Goal: Transaction & Acquisition: Purchase product/service

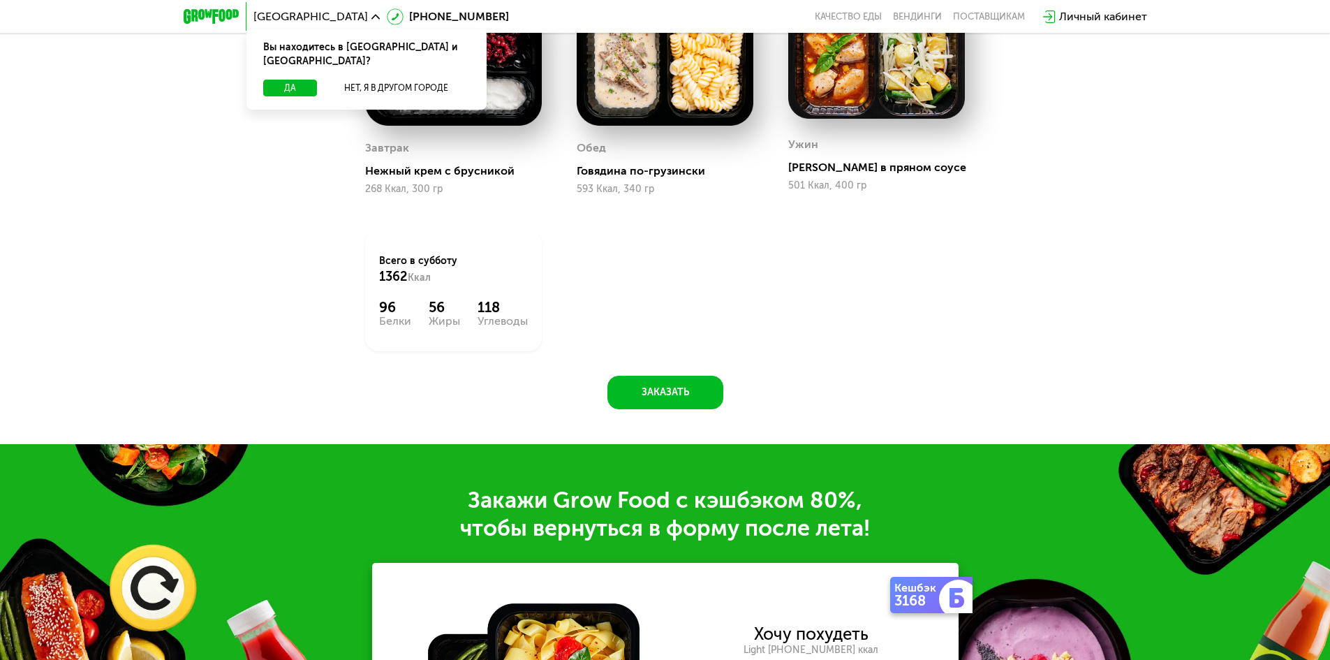
scroll to position [1757, 0]
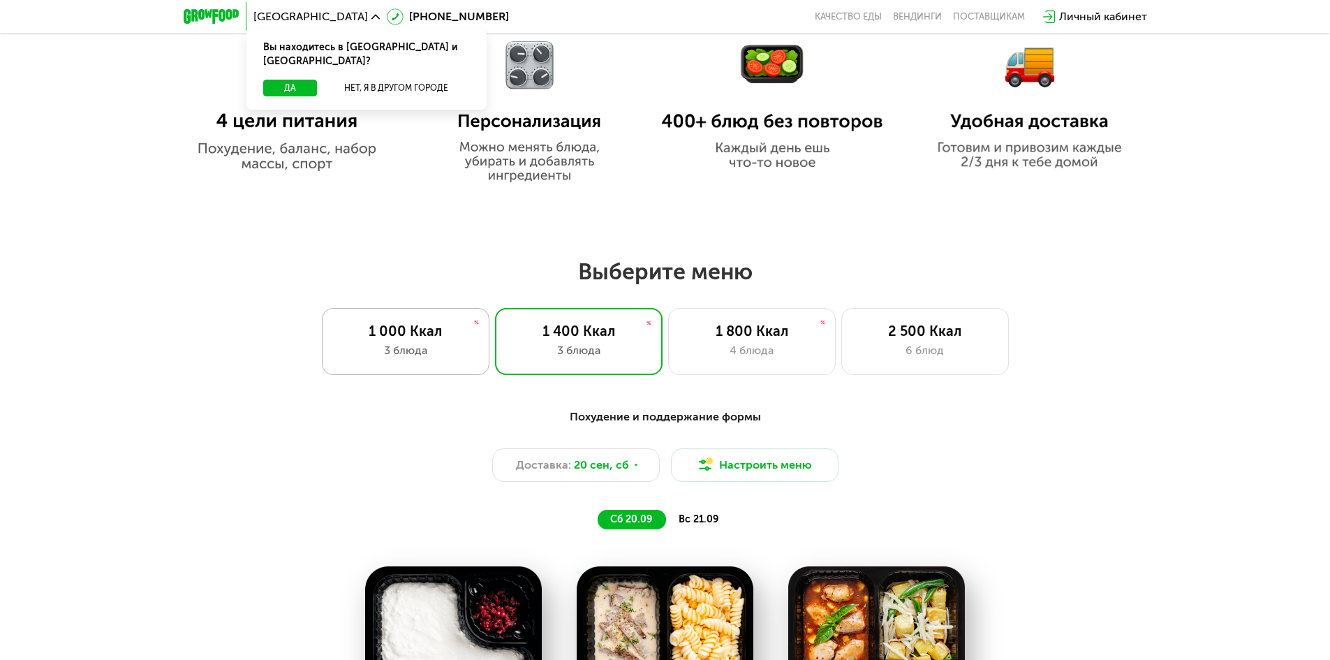
click at [433, 320] on div "1 000 Ккал 3 блюда" at bounding box center [406, 341] width 168 height 67
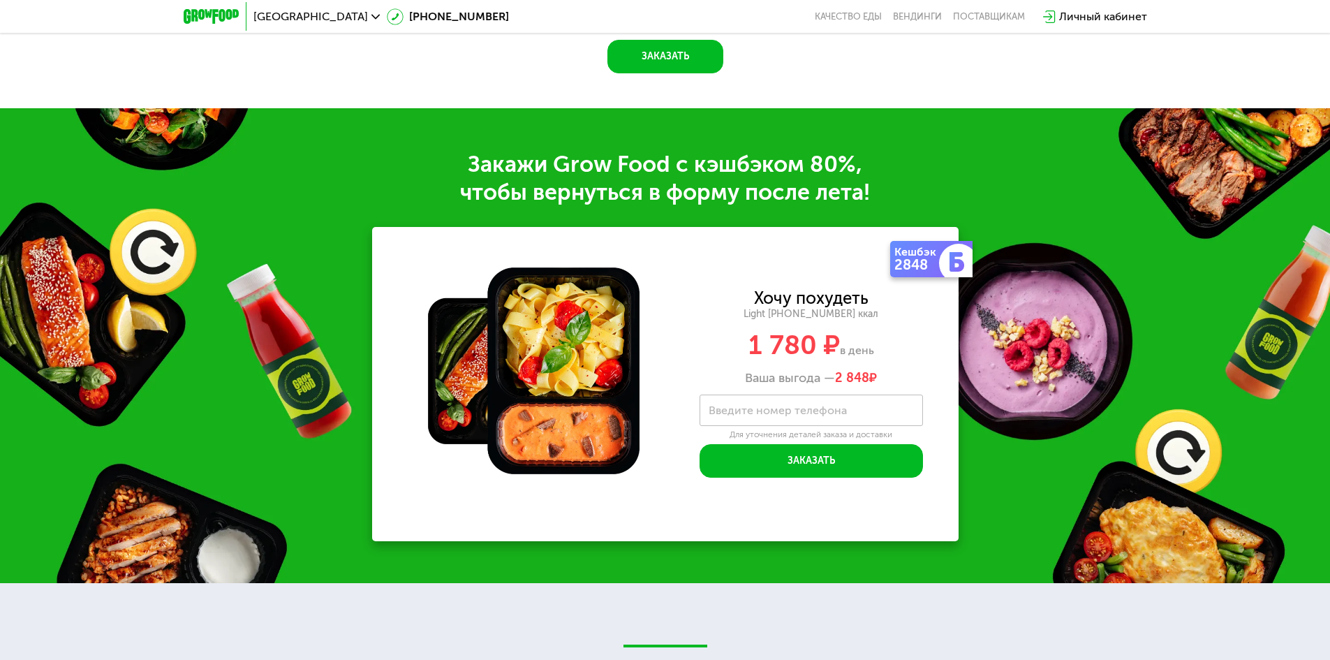
scroll to position [1896, 0]
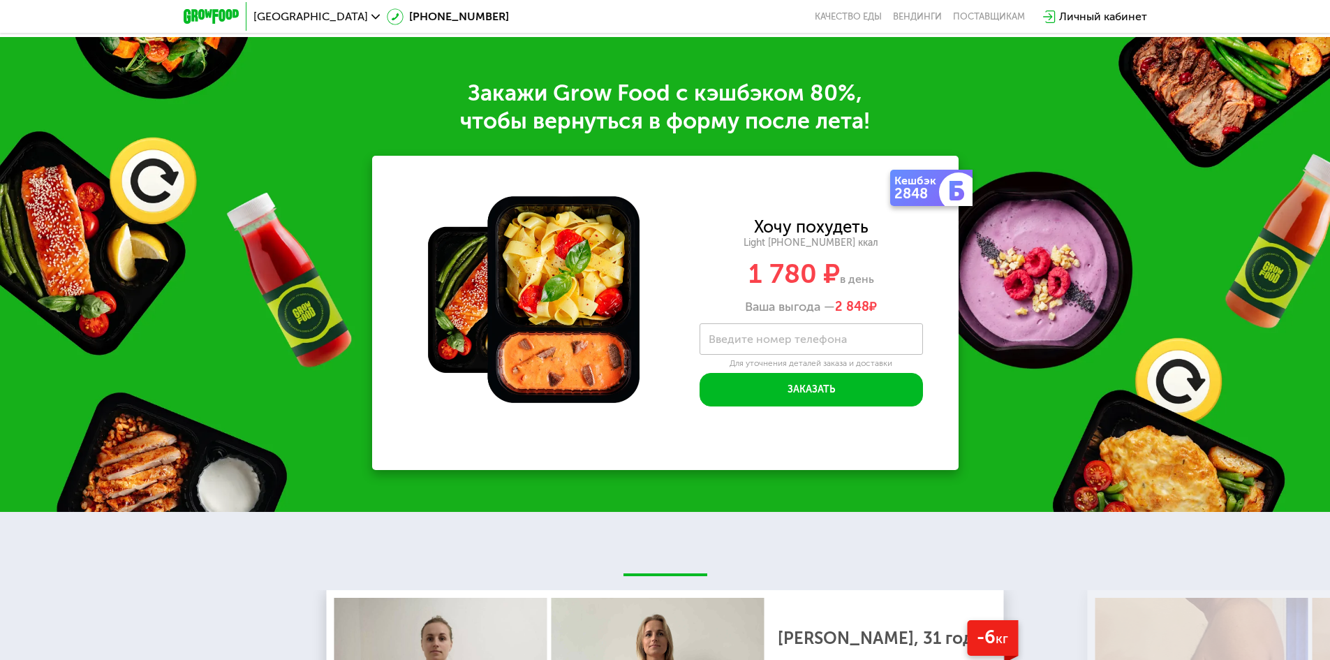
click at [954, 200] on img at bounding box center [957, 191] width 20 height 20
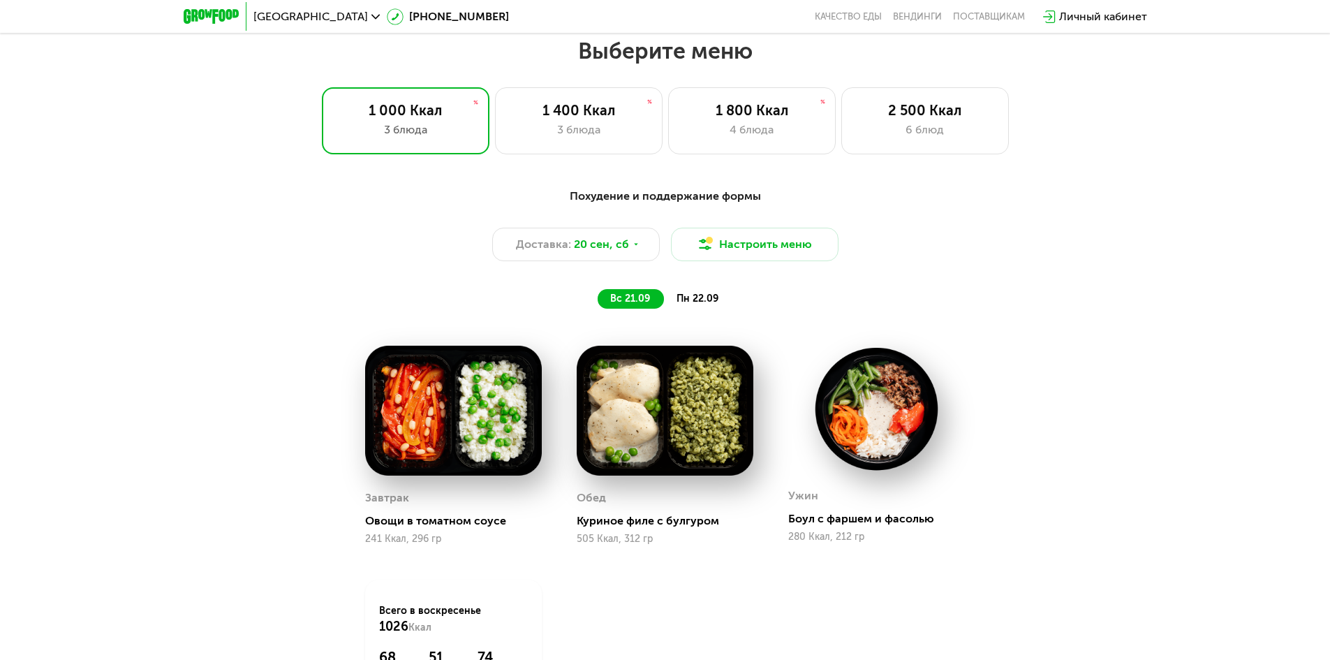
scroll to position [1128, 0]
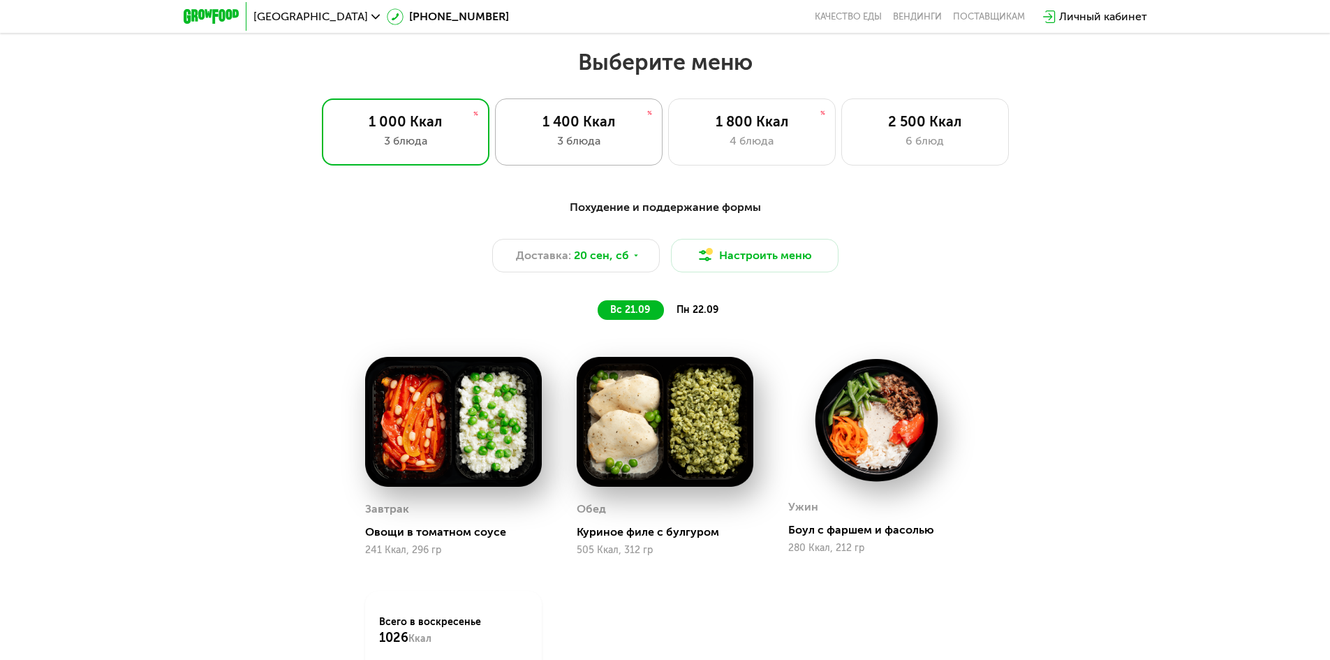
click at [558, 149] on div "3 блюда" at bounding box center [579, 141] width 138 height 17
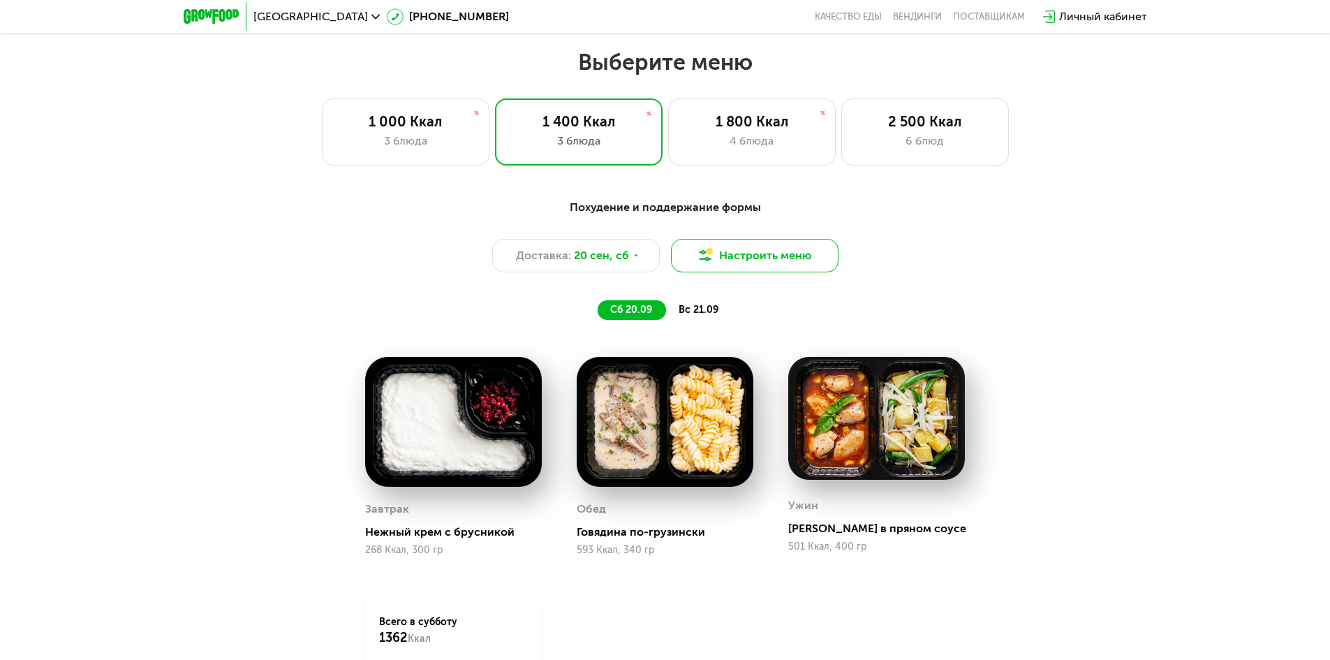
click at [783, 262] on button "Настроить меню" at bounding box center [755, 256] width 168 height 34
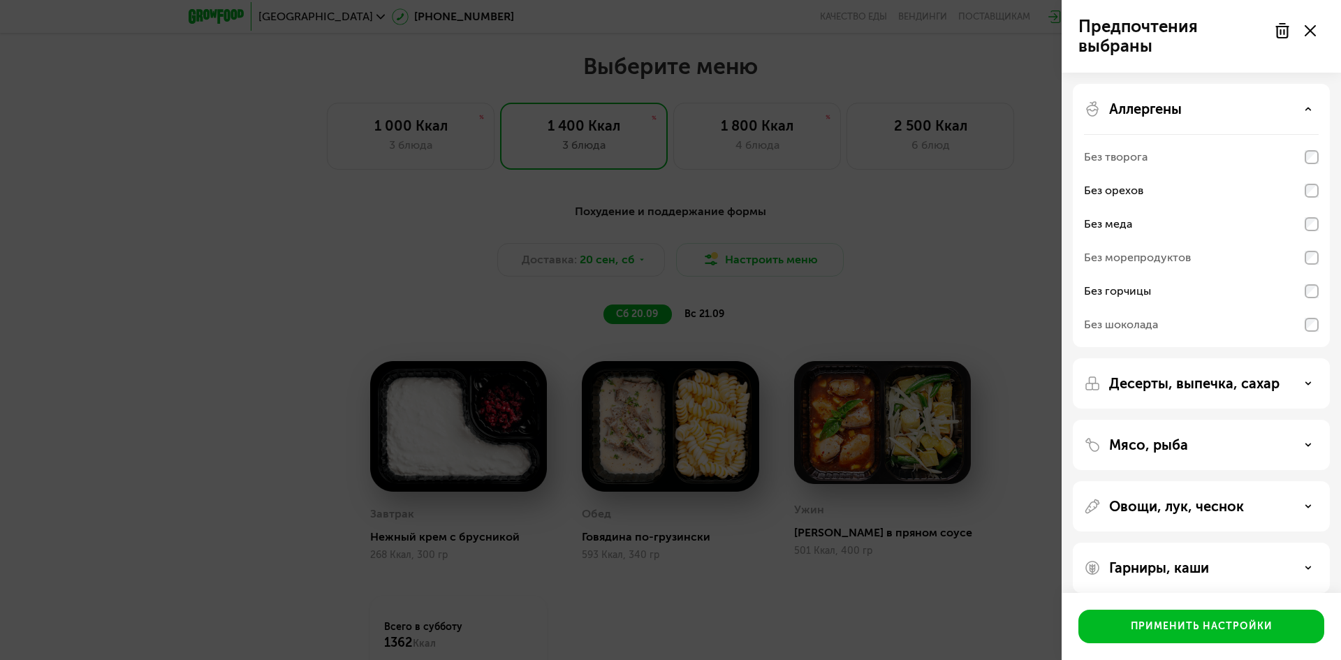
click at [783, 263] on div "Предпочтения выбраны Аллергены Без творога Без орехов Без меда Без морепродукто…" at bounding box center [670, 330] width 1341 height 660
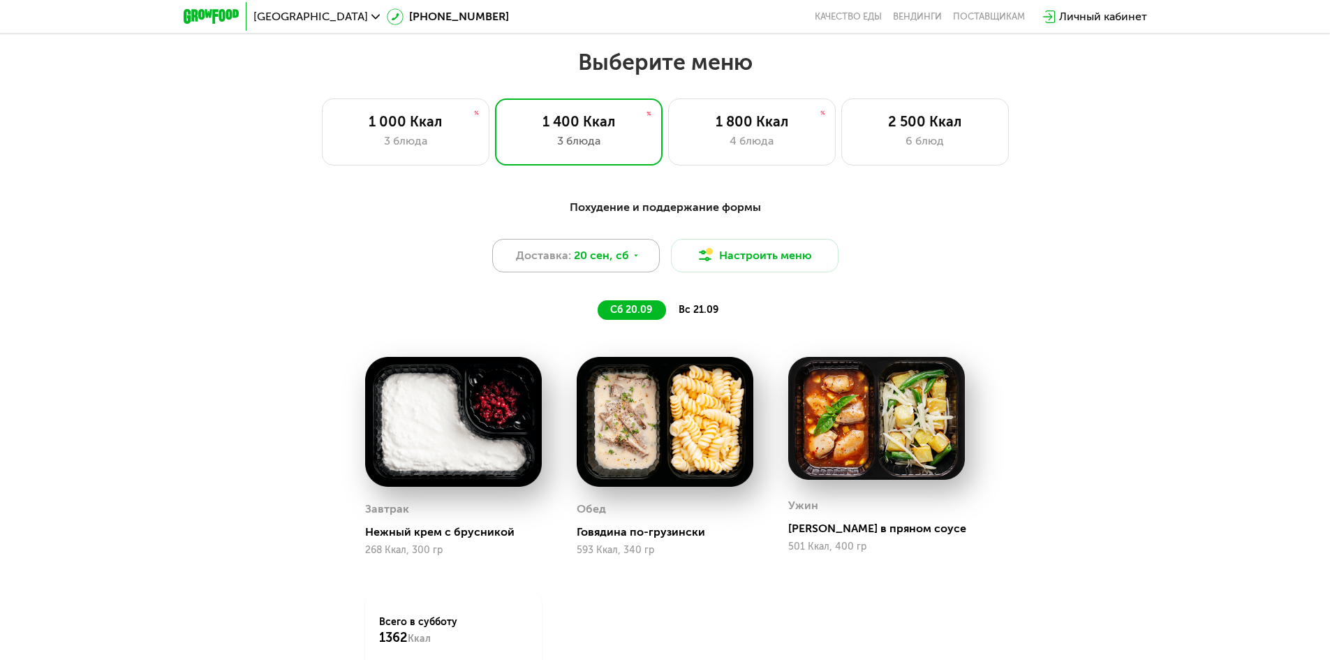
click at [637, 259] on div "Доставка: [DATE]" at bounding box center [576, 256] width 168 height 34
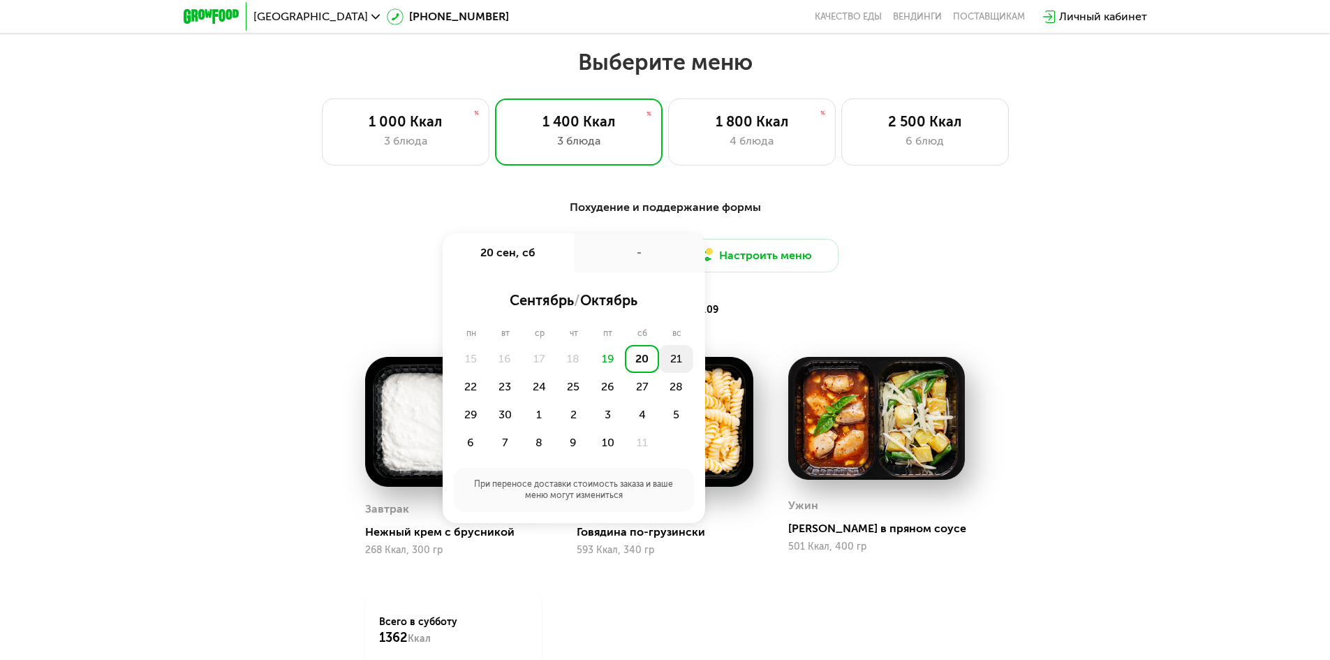
click at [660, 363] on div "21" at bounding box center [676, 359] width 34 height 28
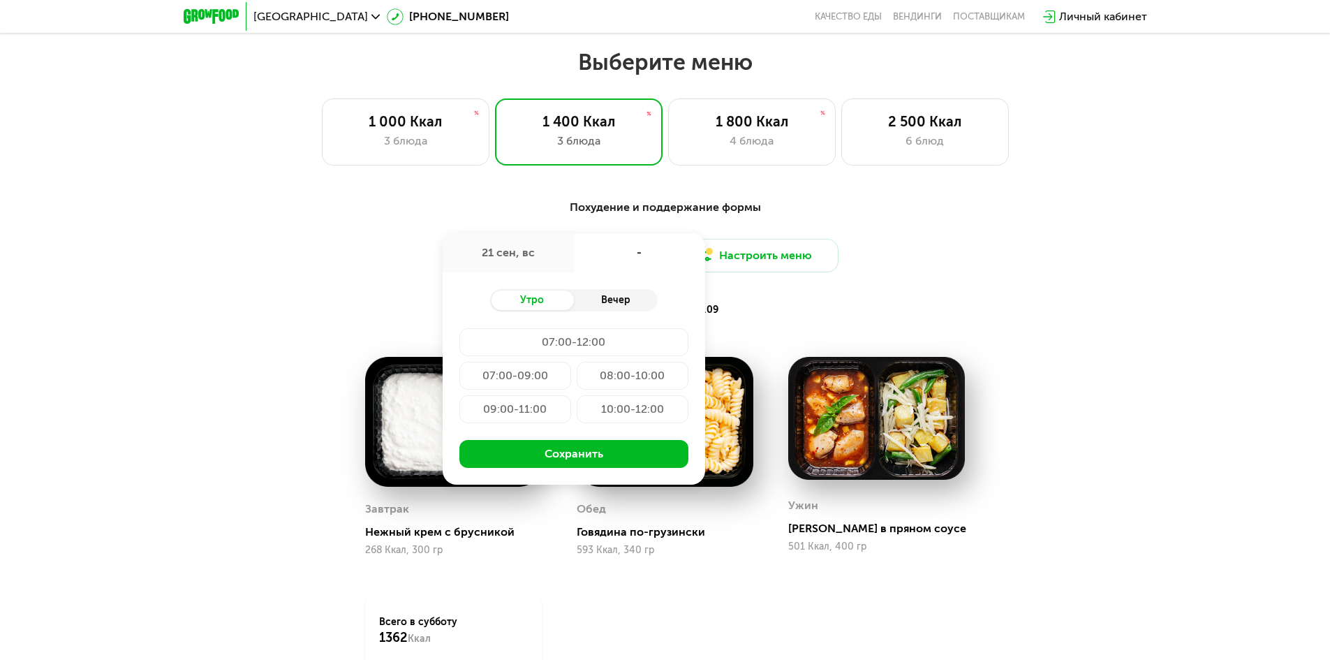
click at [628, 304] on div "Вечер" at bounding box center [616, 300] width 84 height 20
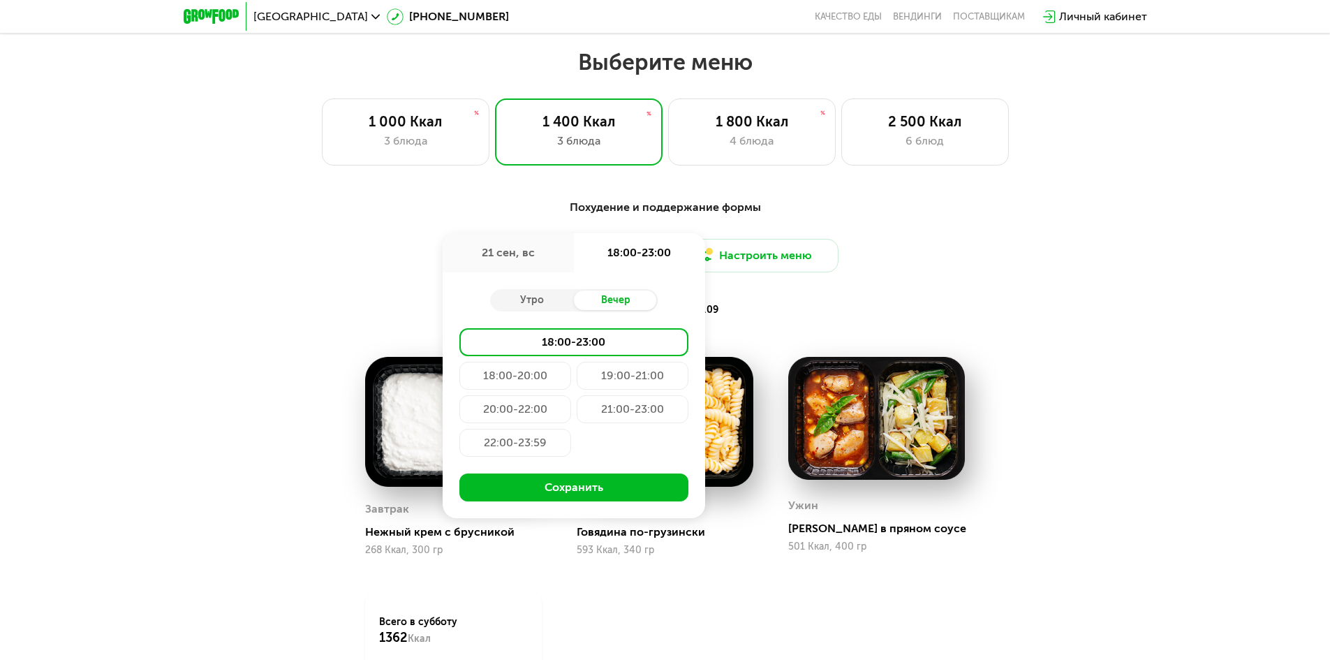
click at [758, 328] on div "Похудение и поддержание формы Доставка: [DATE] сен, вс 18:00-23:00 Утро Вечер 1…" at bounding box center [665, 260] width 843 height 138
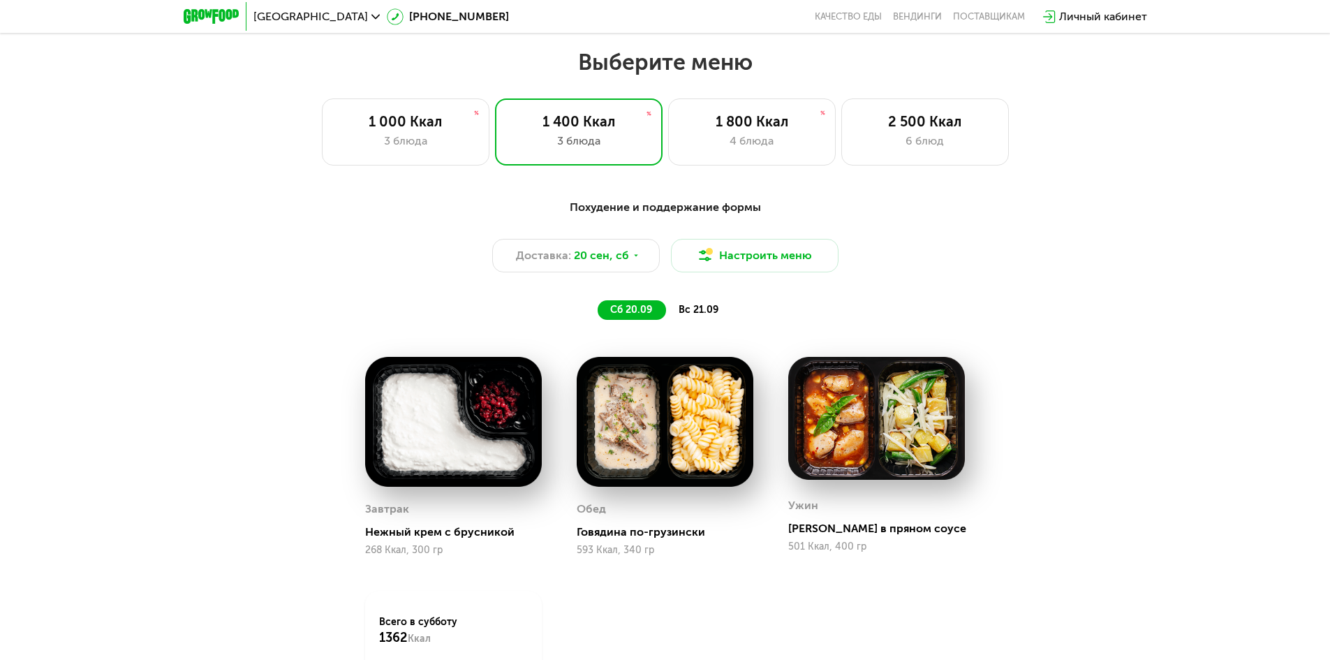
click at [687, 316] on span "вс 21.09" at bounding box center [699, 310] width 40 height 12
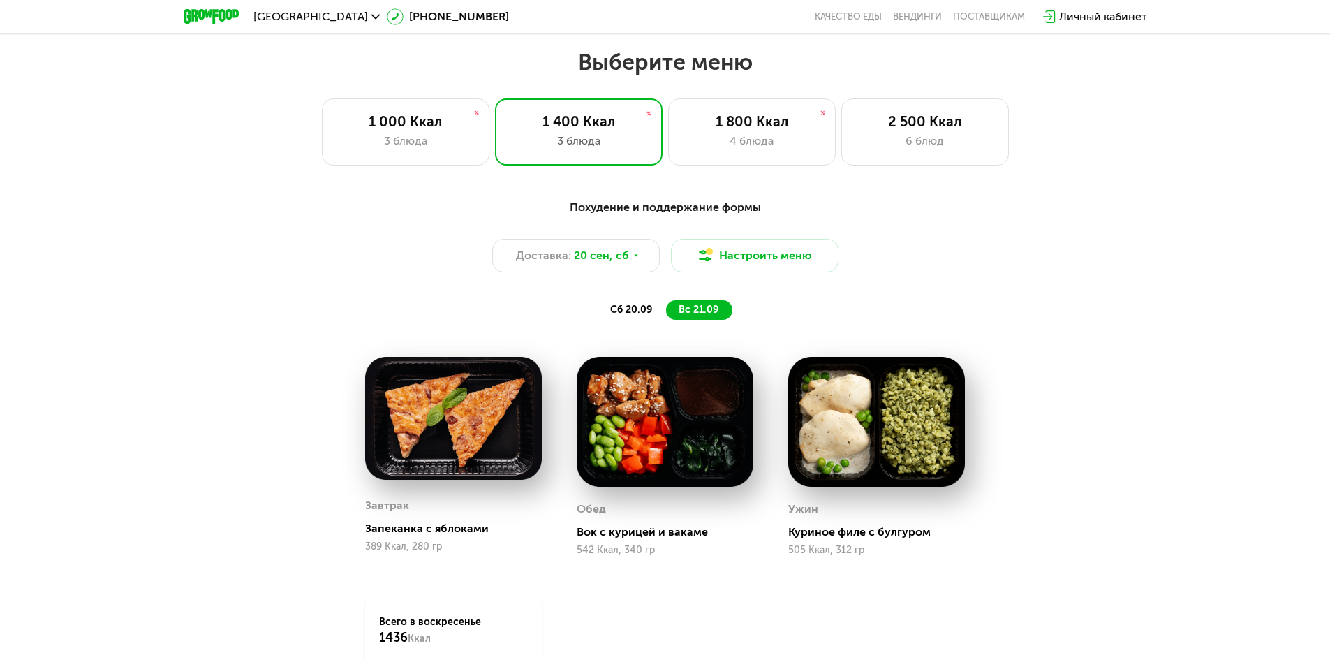
click at [645, 312] on span "сб 20.09" at bounding box center [631, 310] width 42 height 12
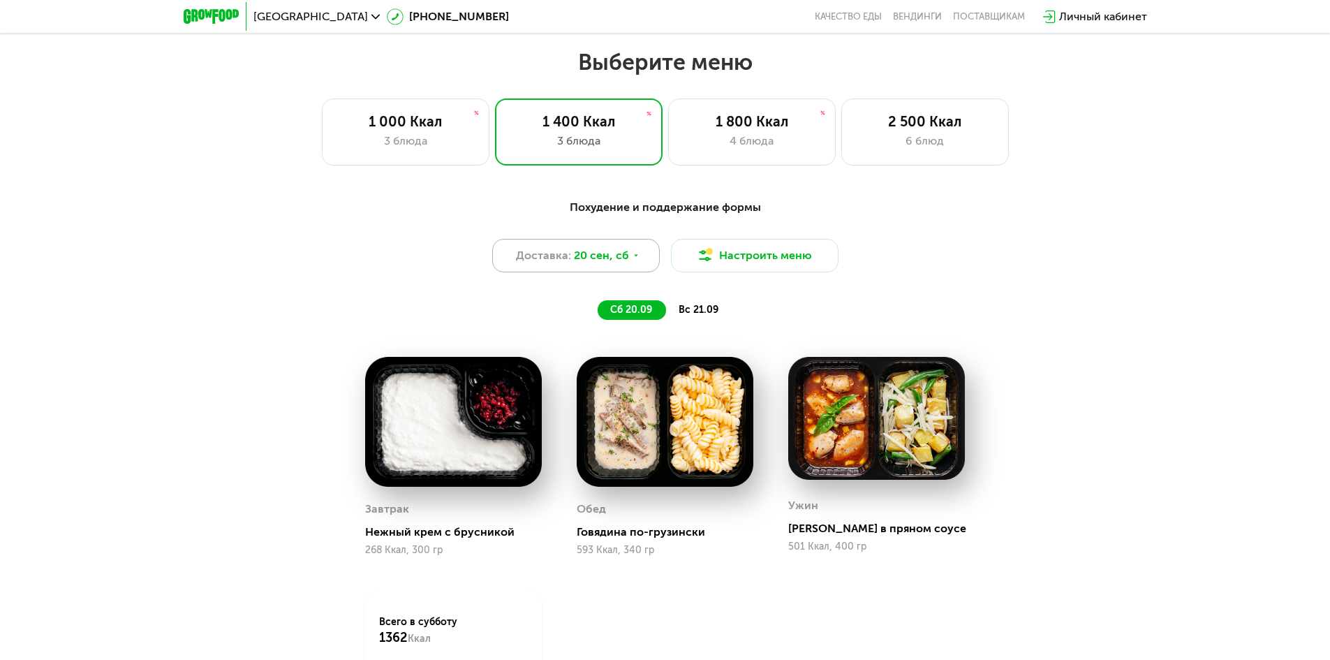
click at [625, 263] on span "20 сен, сб" at bounding box center [601, 255] width 55 height 17
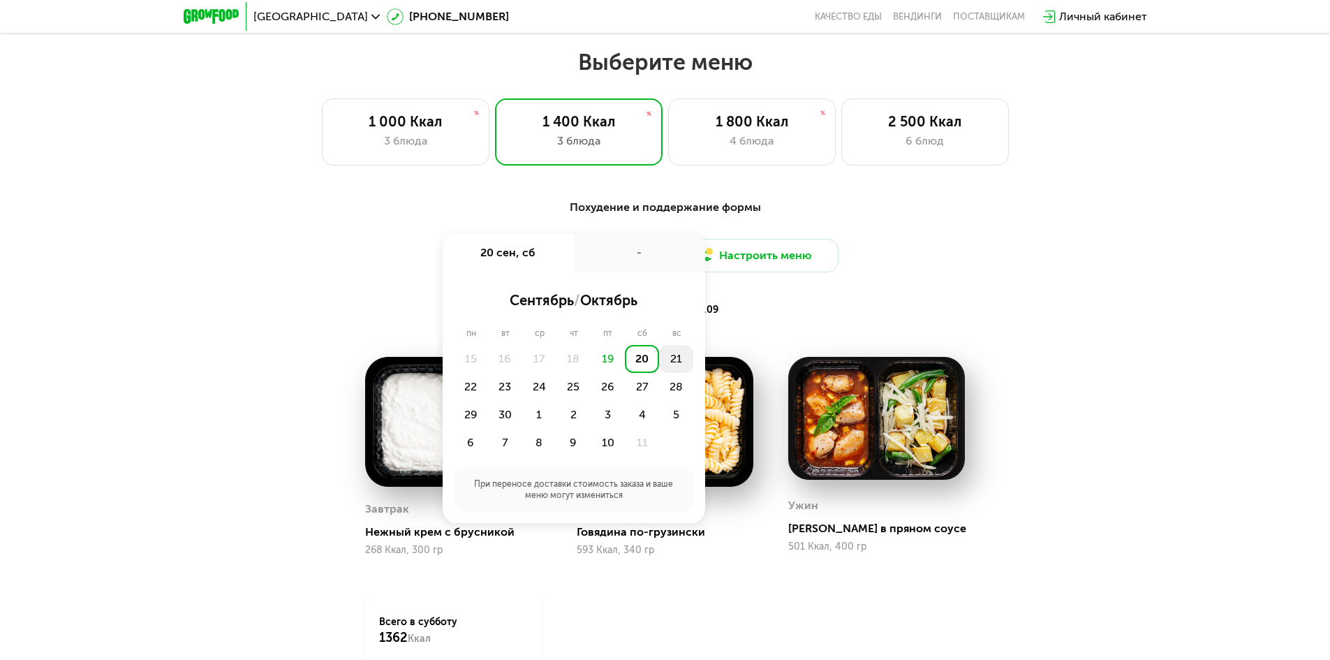
click at [674, 359] on div "21" at bounding box center [676, 359] width 34 height 28
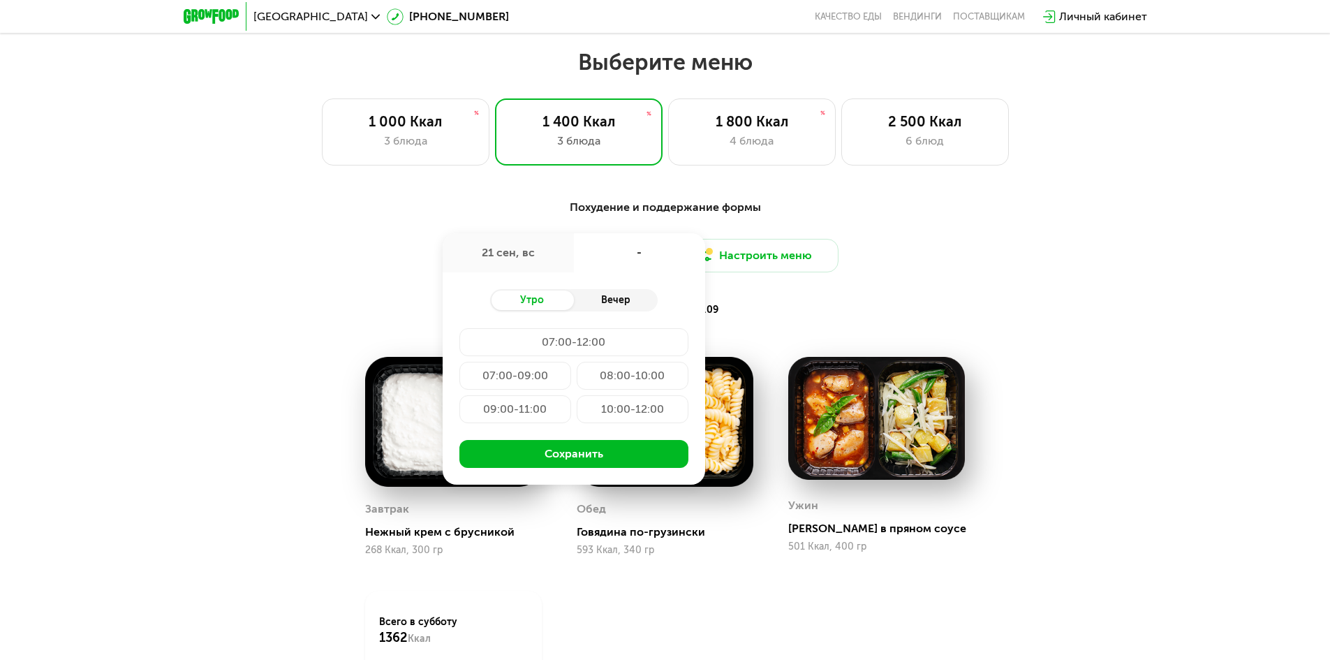
click at [635, 304] on div "Вечер" at bounding box center [616, 300] width 84 height 20
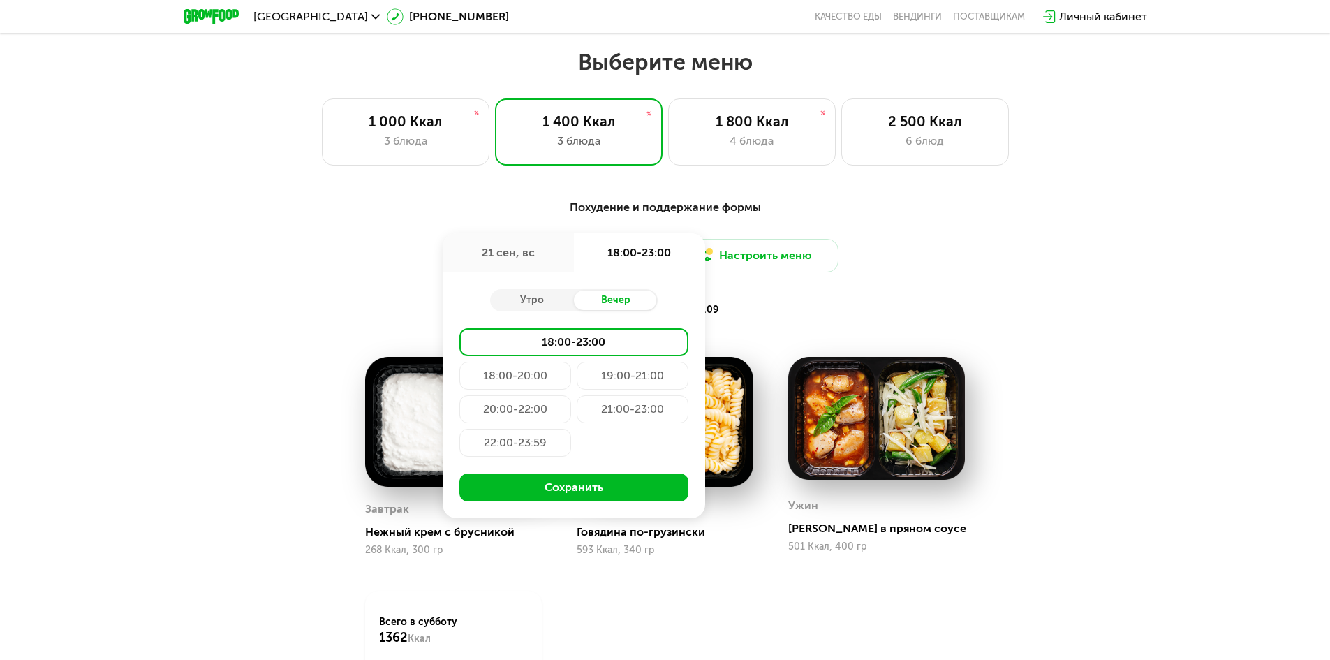
click at [517, 376] on div "18:00-20:00" at bounding box center [515, 376] width 112 height 28
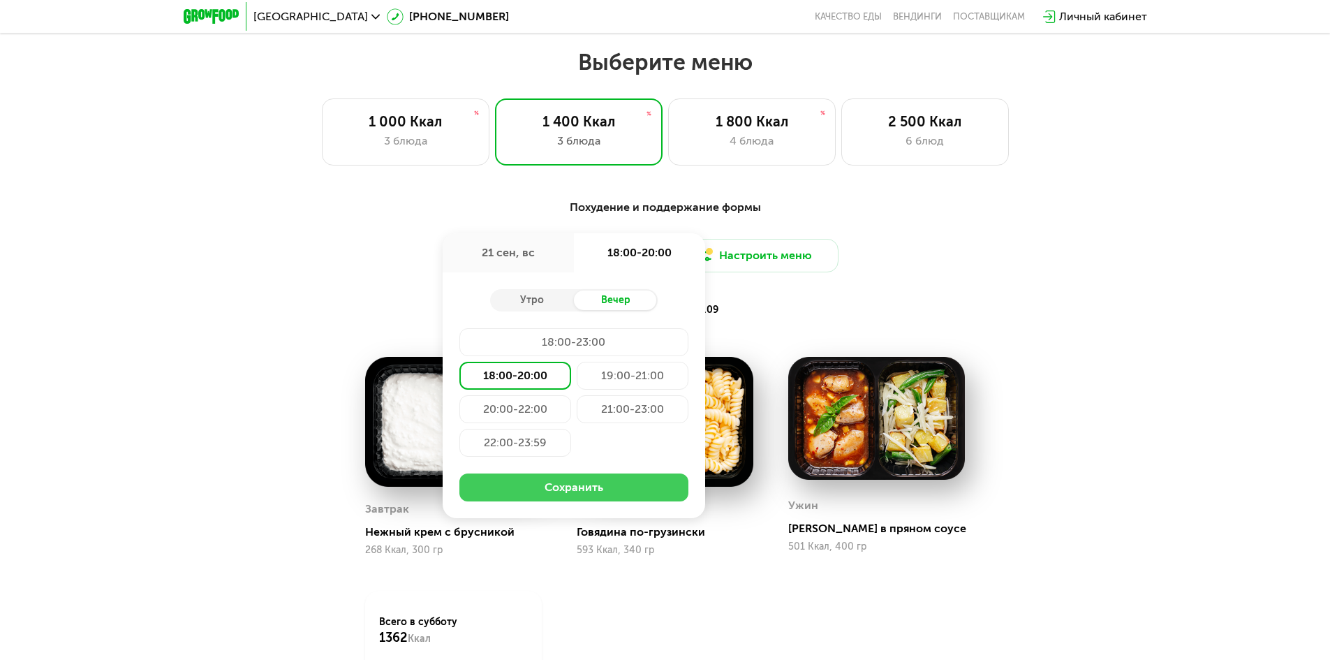
click at [607, 482] on button "Сохранить" at bounding box center [573, 487] width 229 height 28
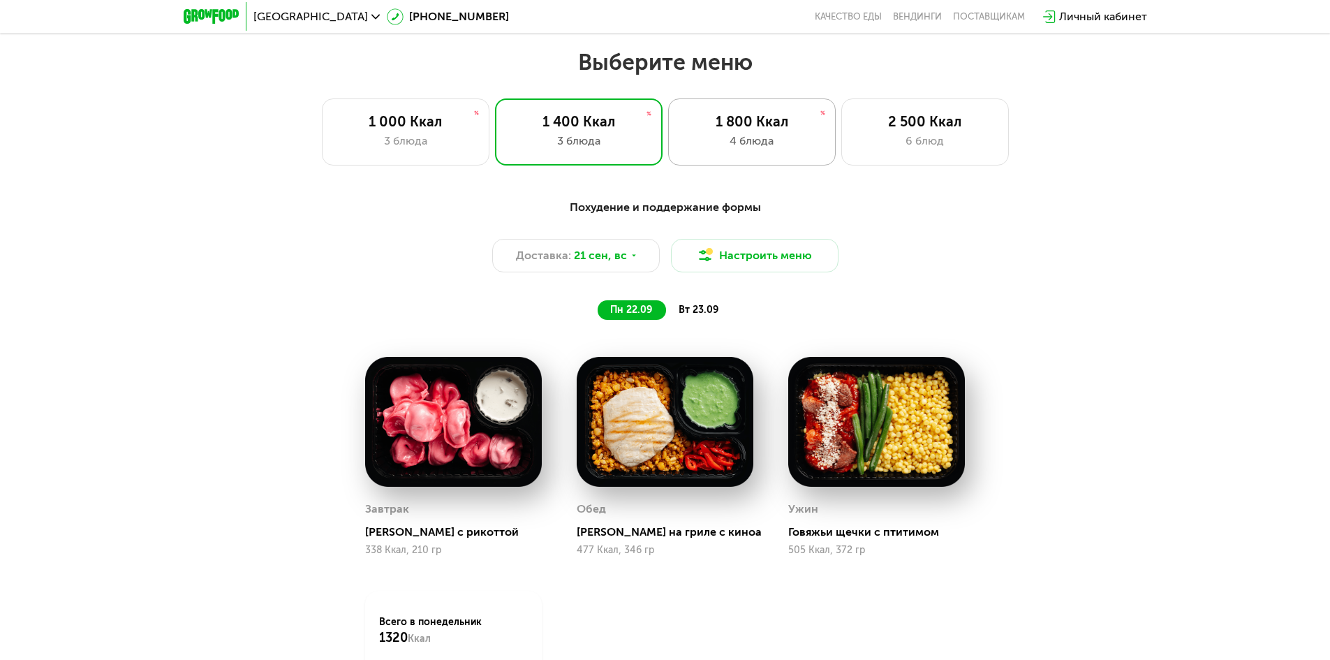
click at [810, 147] on div "4 блюда" at bounding box center [752, 141] width 138 height 17
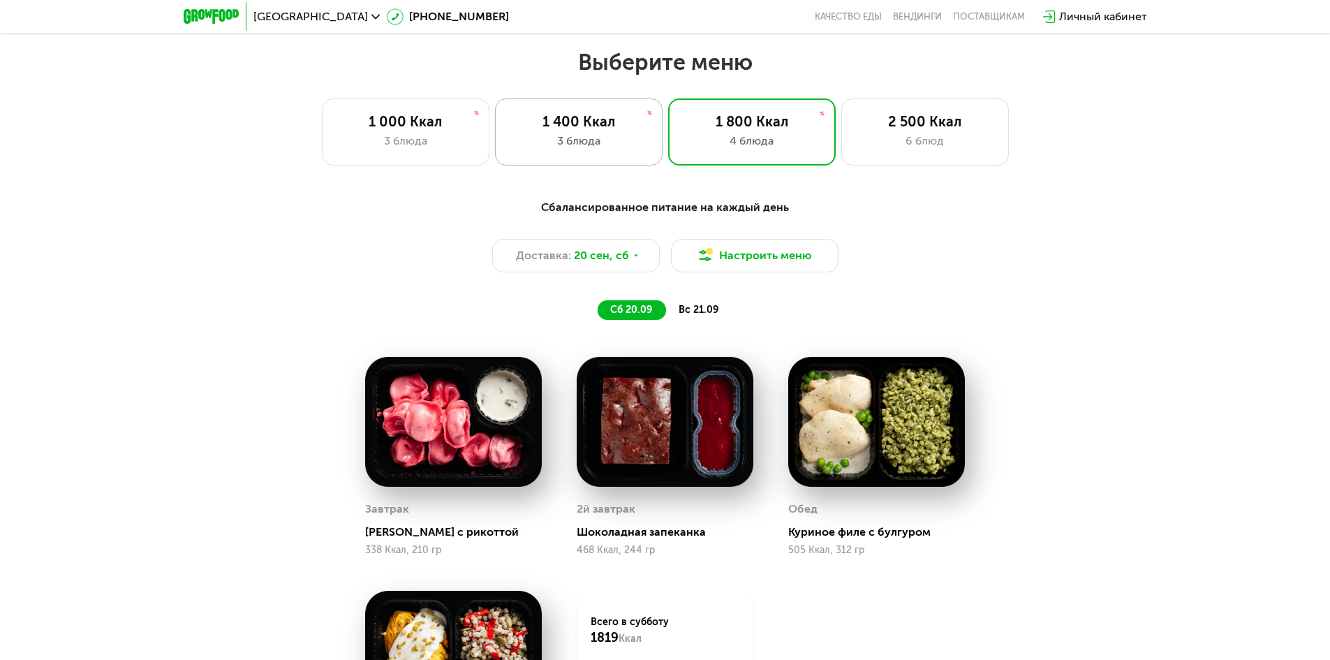
click at [622, 140] on div "3 блюда" at bounding box center [579, 141] width 138 height 17
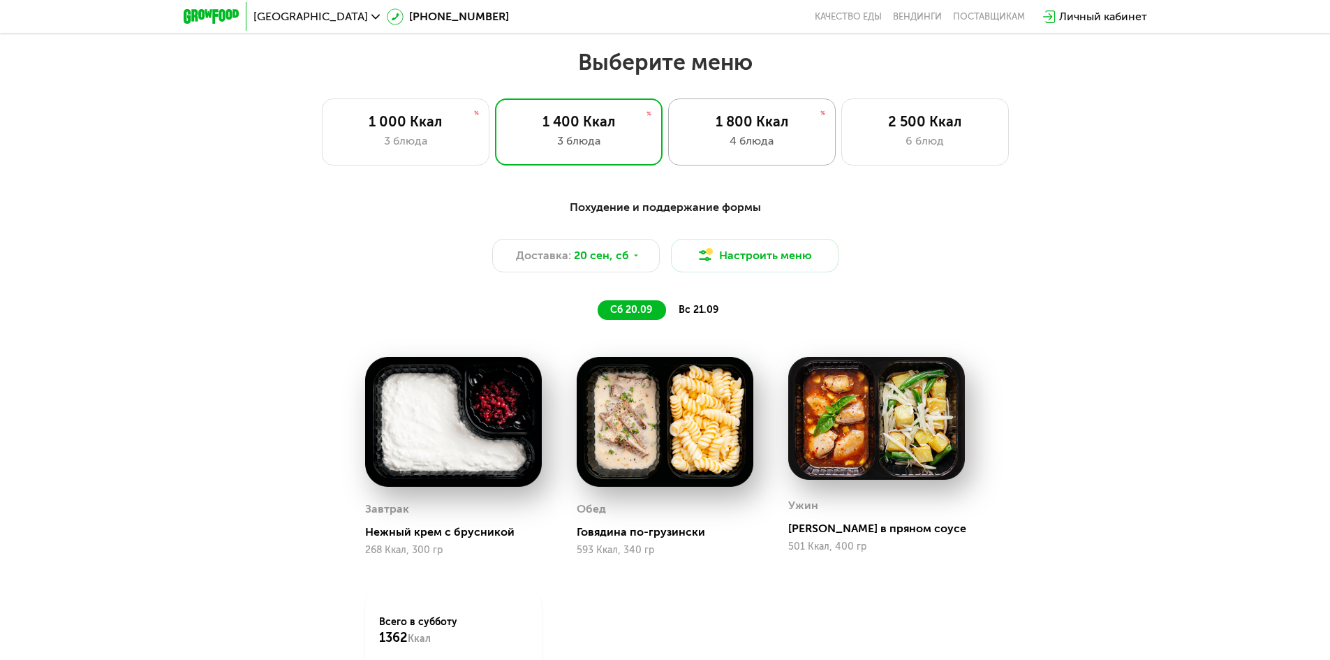
click at [791, 156] on div "1 800 Ккал 4 блюда" at bounding box center [752, 131] width 168 height 67
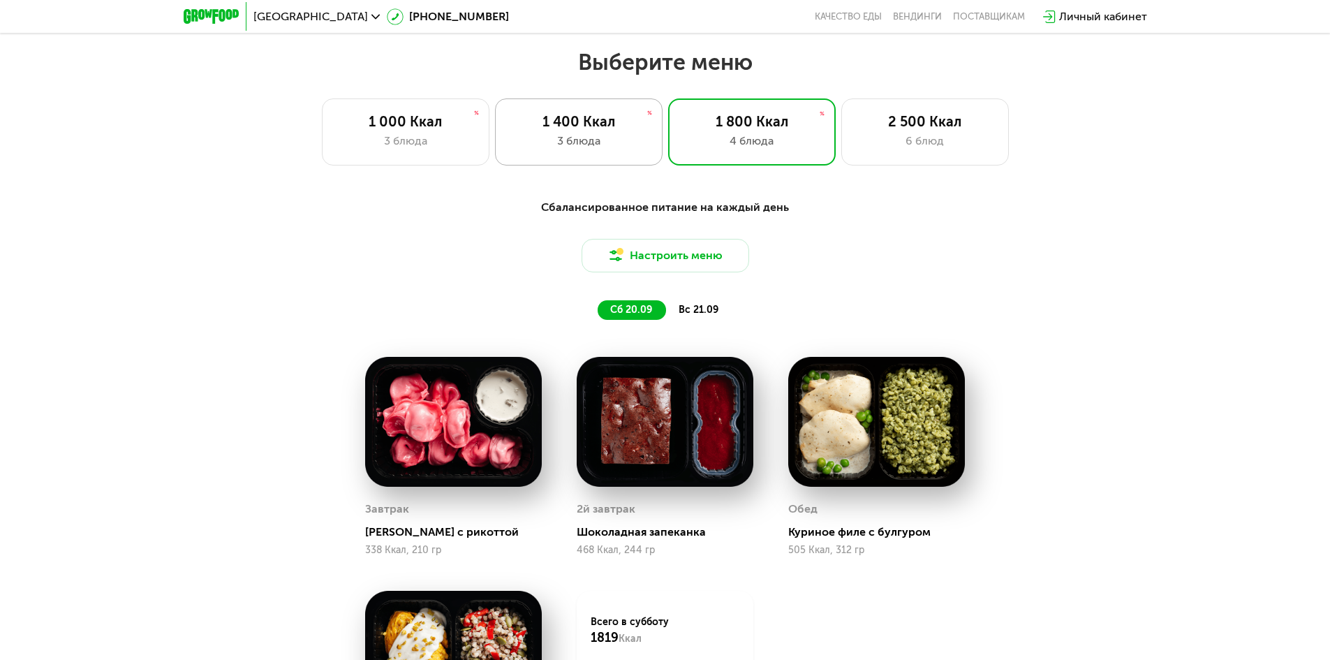
click at [620, 145] on div "3 блюда" at bounding box center [579, 141] width 138 height 17
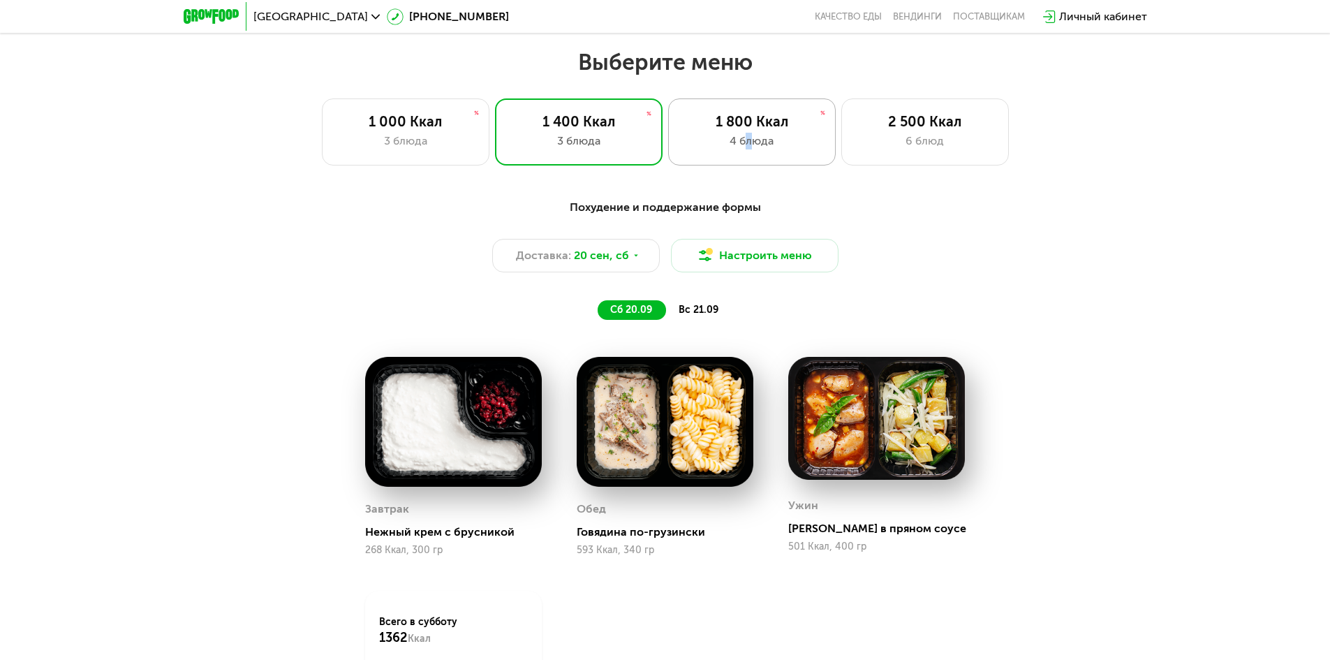
click at [751, 158] on div "1 800 Ккал 4 блюда" at bounding box center [752, 131] width 168 height 67
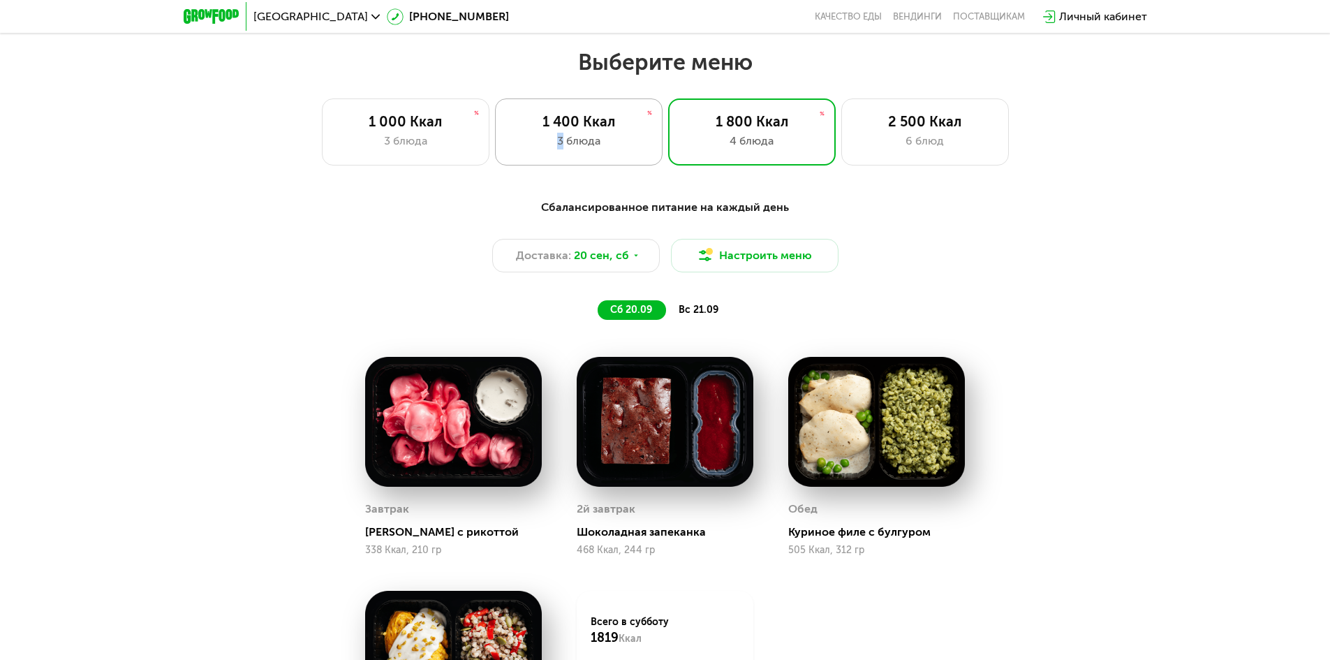
click at [561, 149] on div "3 блюда" at bounding box center [579, 141] width 138 height 17
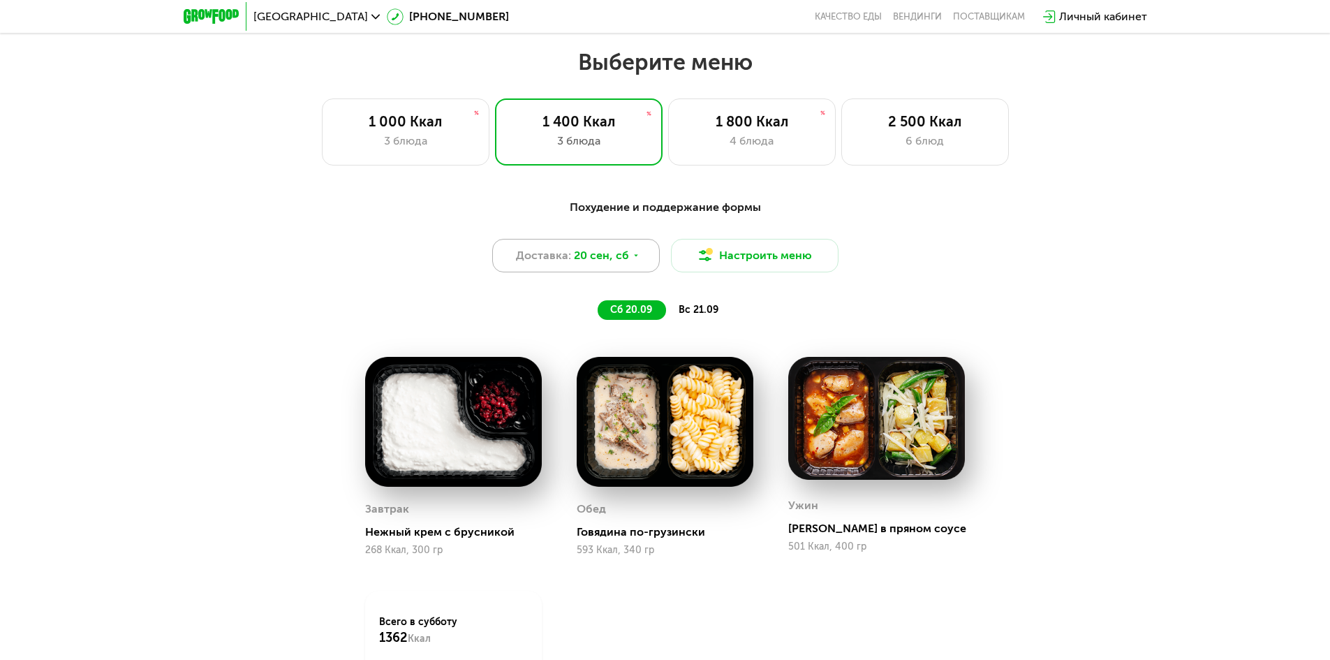
click at [636, 267] on div "Доставка: [DATE]" at bounding box center [576, 256] width 168 height 34
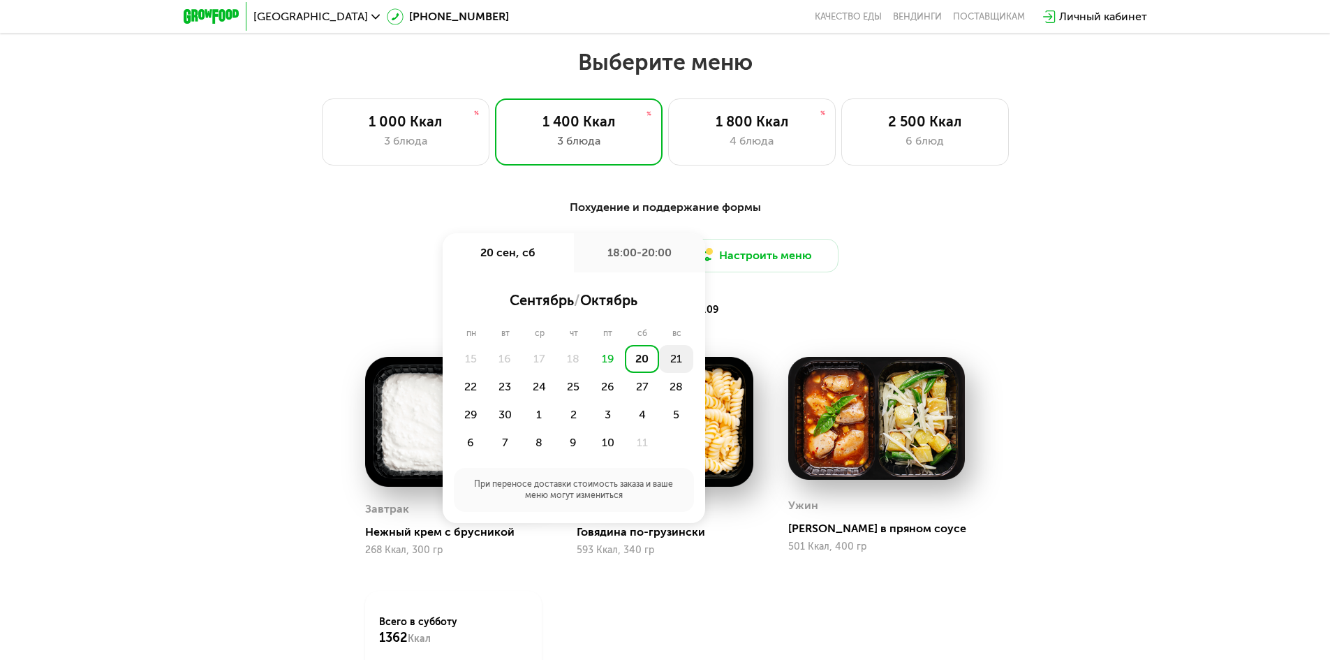
click at [681, 359] on div "21" at bounding box center [676, 359] width 34 height 28
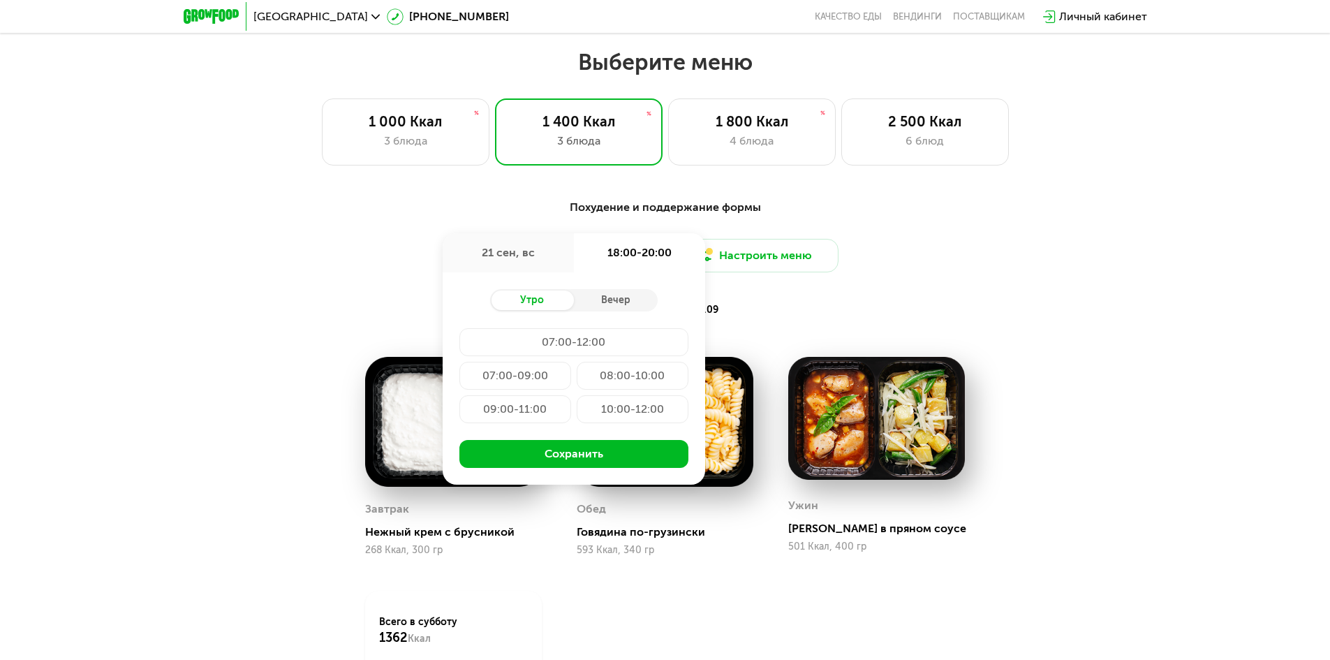
click at [559, 356] on div "07:00-12:00" at bounding box center [573, 342] width 229 height 28
click at [559, 369] on div "07:00-09:00" at bounding box center [515, 376] width 112 height 28
click at [616, 309] on div "Вечер" at bounding box center [616, 300] width 84 height 20
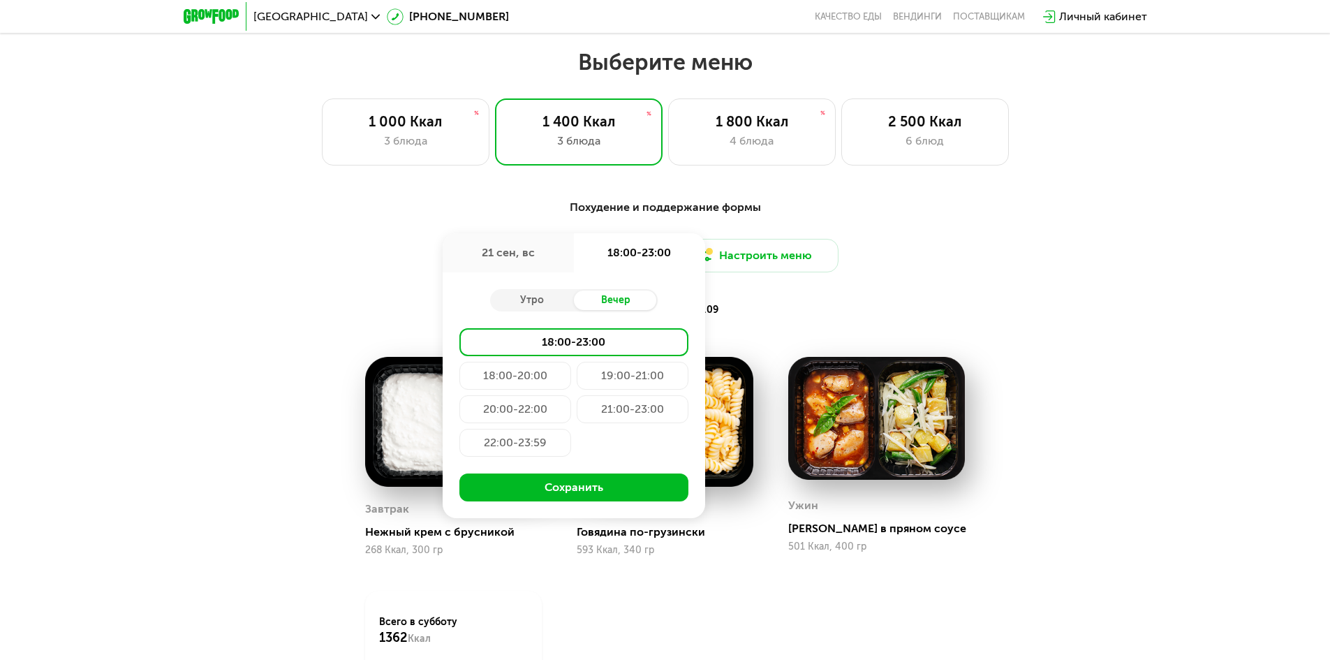
click at [555, 383] on div "18:00-20:00" at bounding box center [515, 376] width 112 height 28
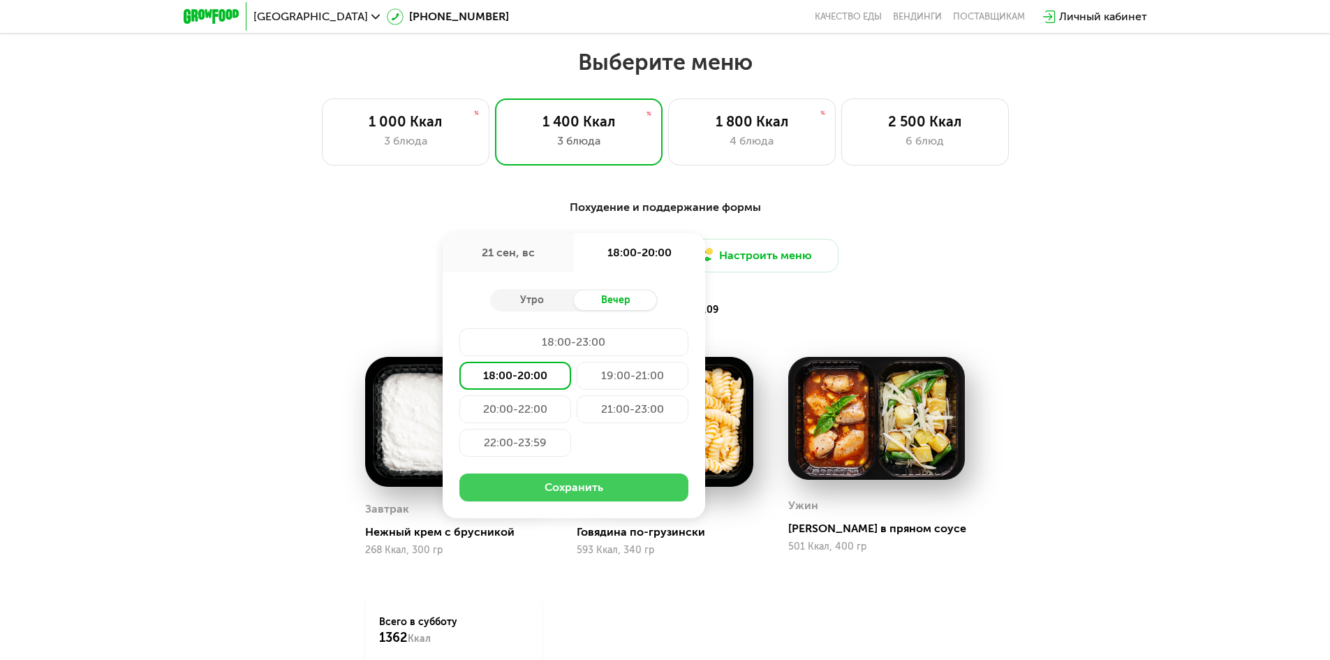
click at [600, 494] on button "Сохранить" at bounding box center [573, 487] width 229 height 28
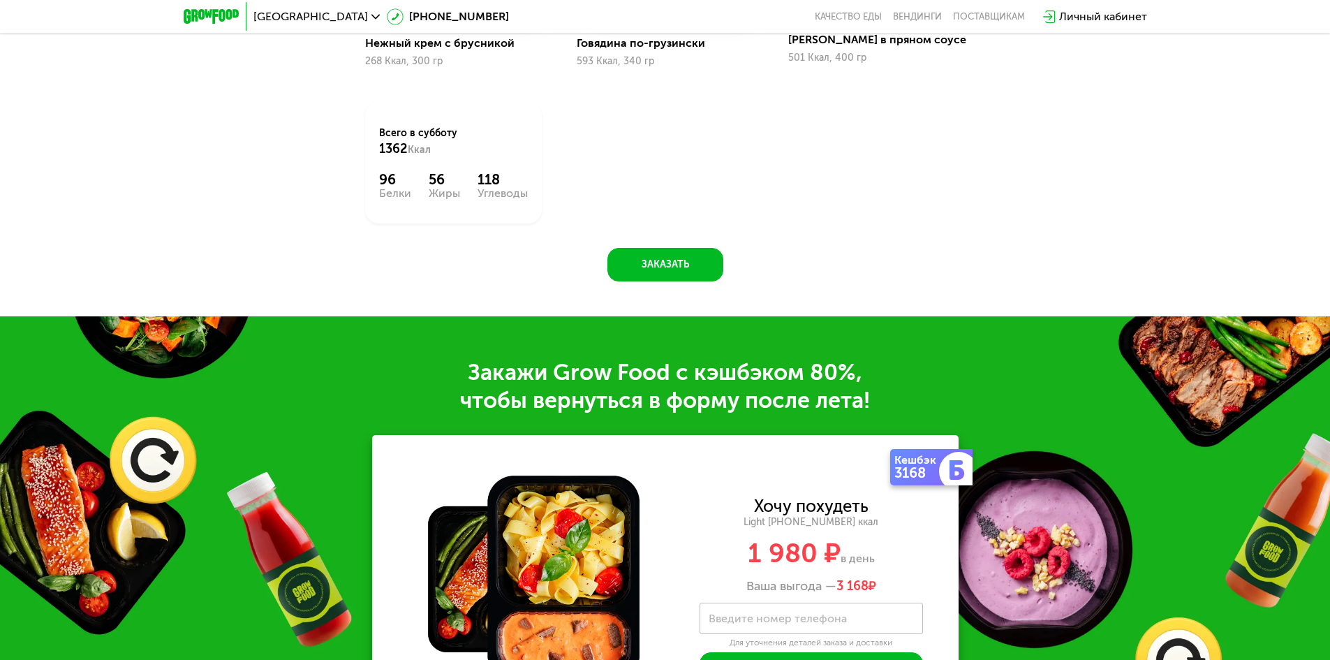
scroll to position [1966, 0]
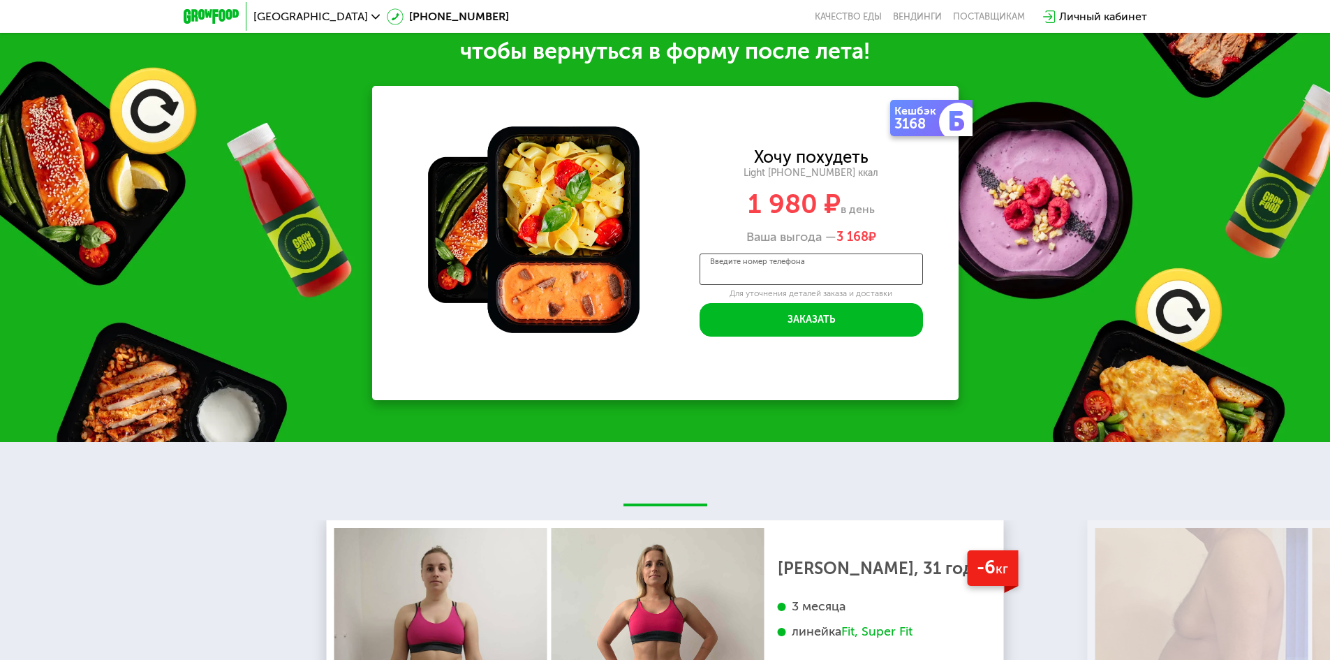
click at [784, 281] on input "Введите номер телефона" at bounding box center [811, 268] width 223 height 31
type input "**********"
click at [931, 285] on div "**********" at bounding box center [811, 242] width 295 height 187
click at [912, 275] on icon at bounding box center [912, 272] width 7 height 7
click at [936, 281] on div "**********" at bounding box center [811, 242] width 295 height 187
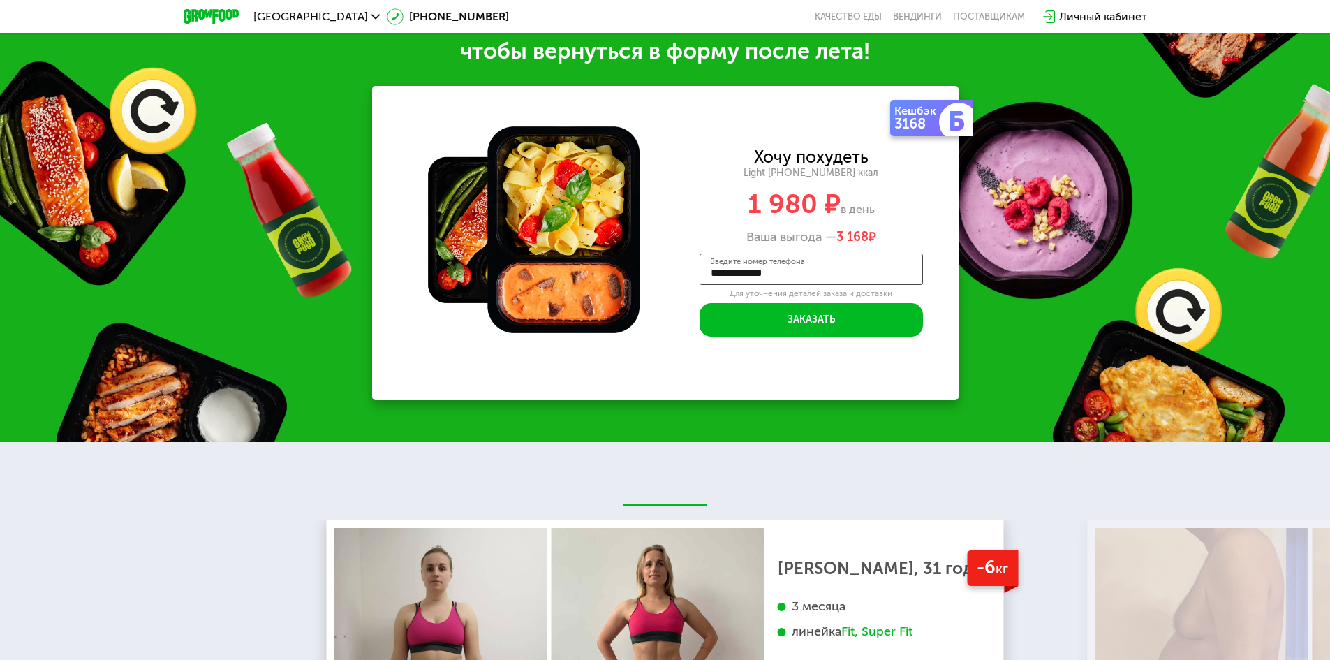
click at [852, 280] on input "**********" at bounding box center [811, 268] width 223 height 31
click at [943, 282] on div "**********" at bounding box center [811, 242] width 295 height 187
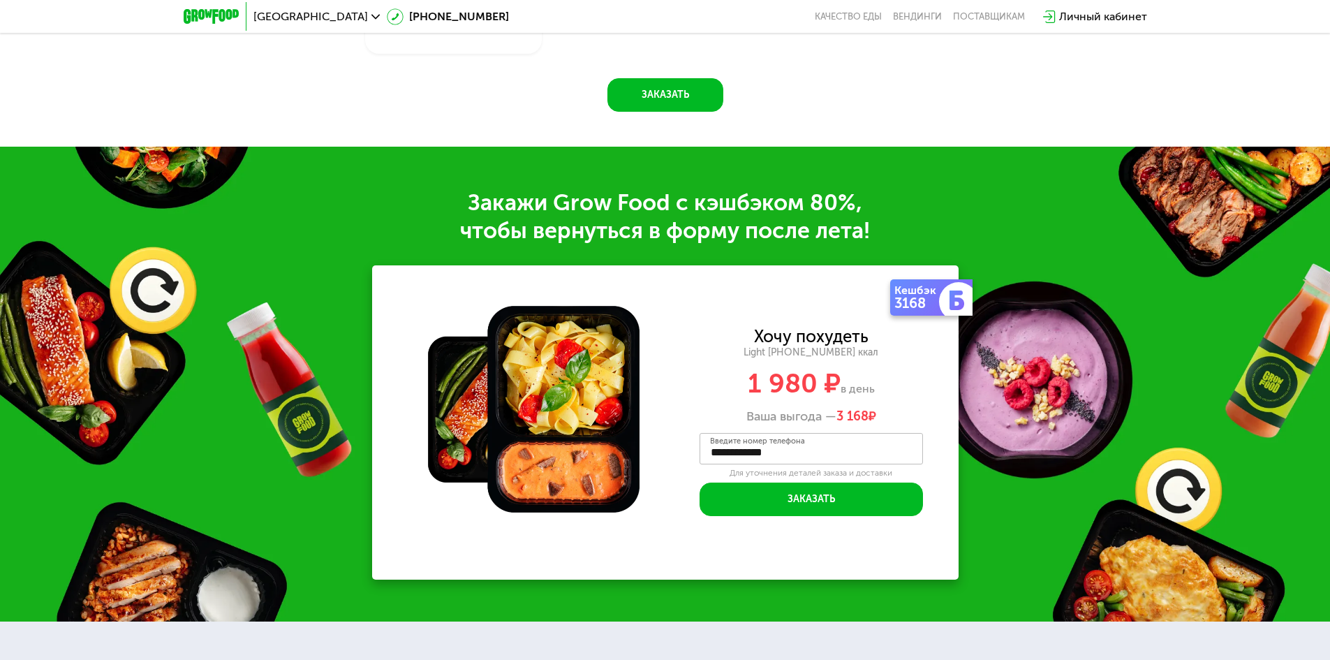
scroll to position [1687, 0]
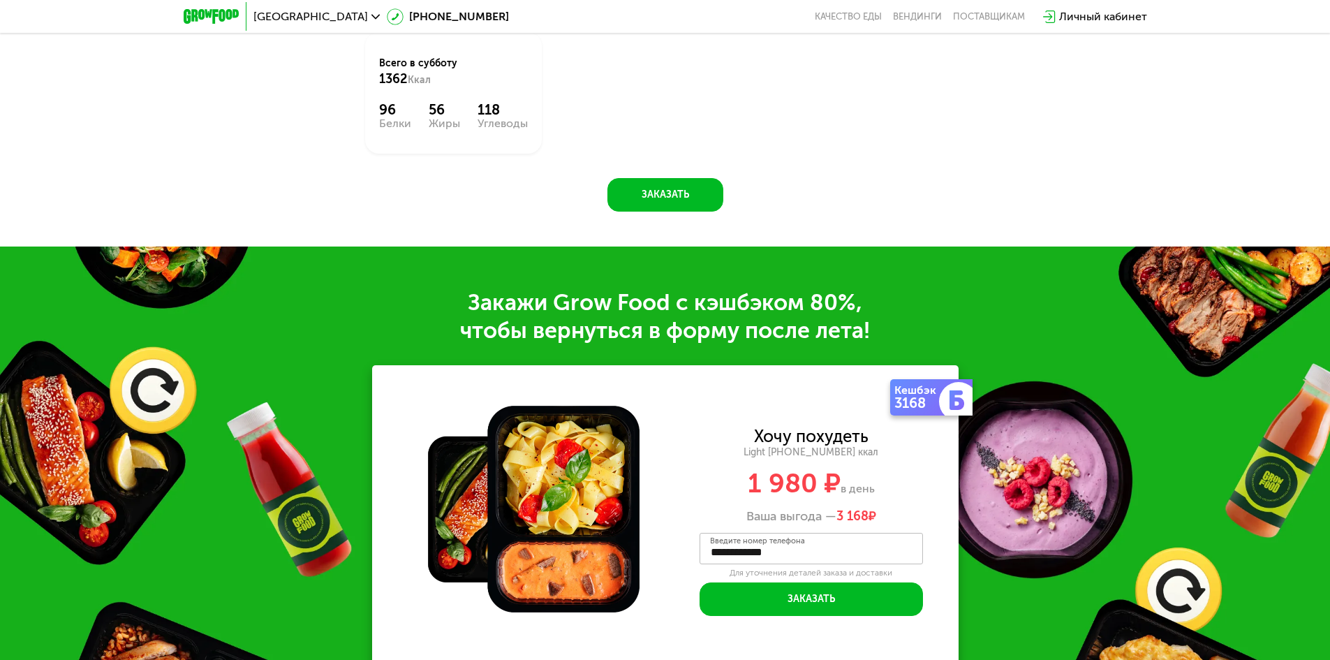
click at [996, 258] on div "**********" at bounding box center [665, 483] width 1330 height 475
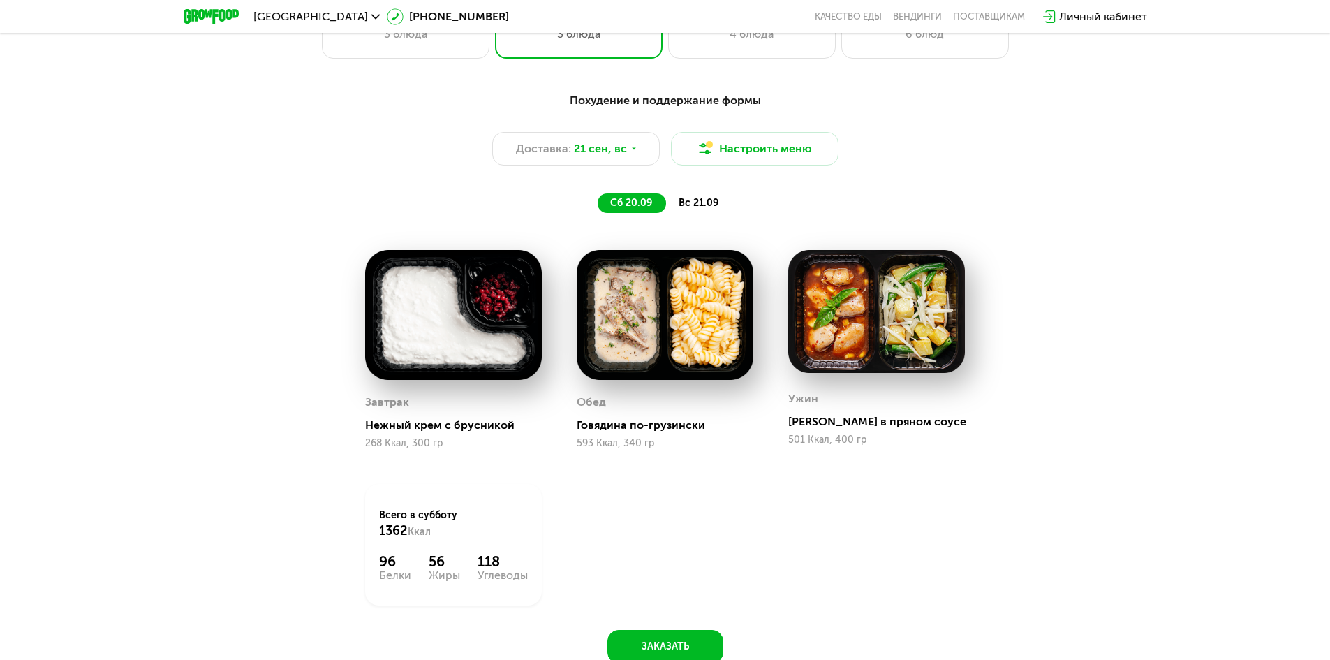
scroll to position [1198, 0]
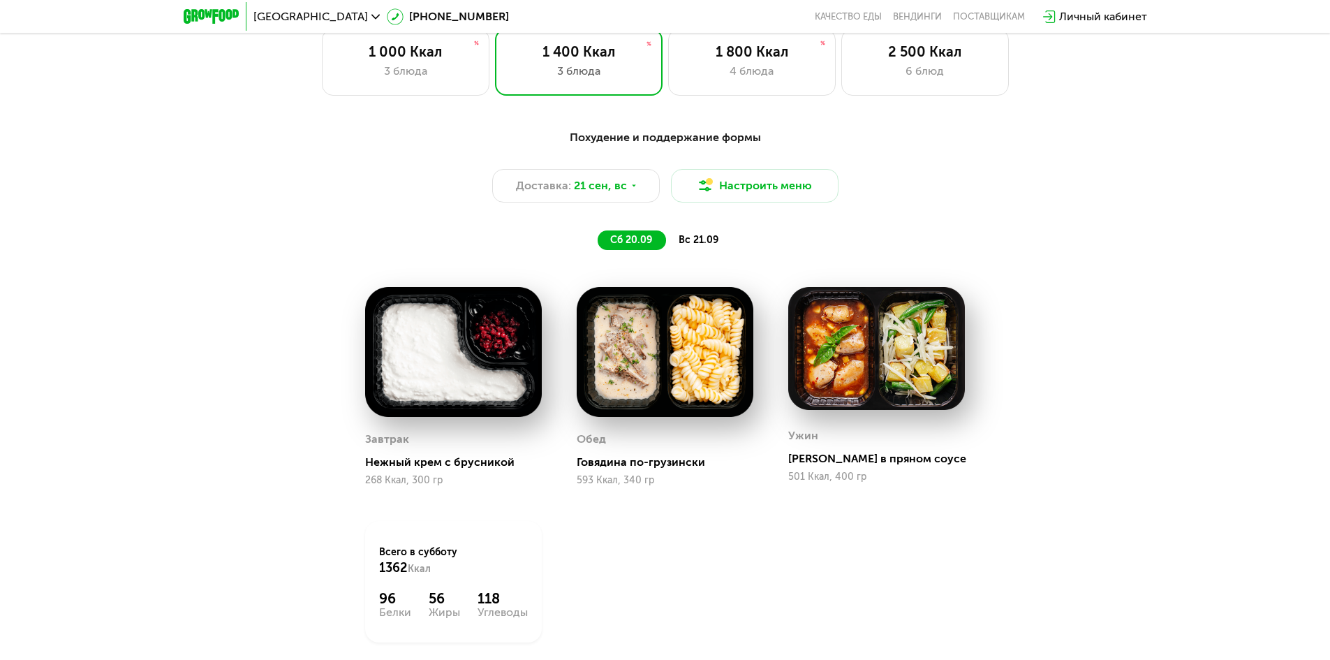
click at [695, 250] on div "вс 21.09" at bounding box center [699, 240] width 66 height 20
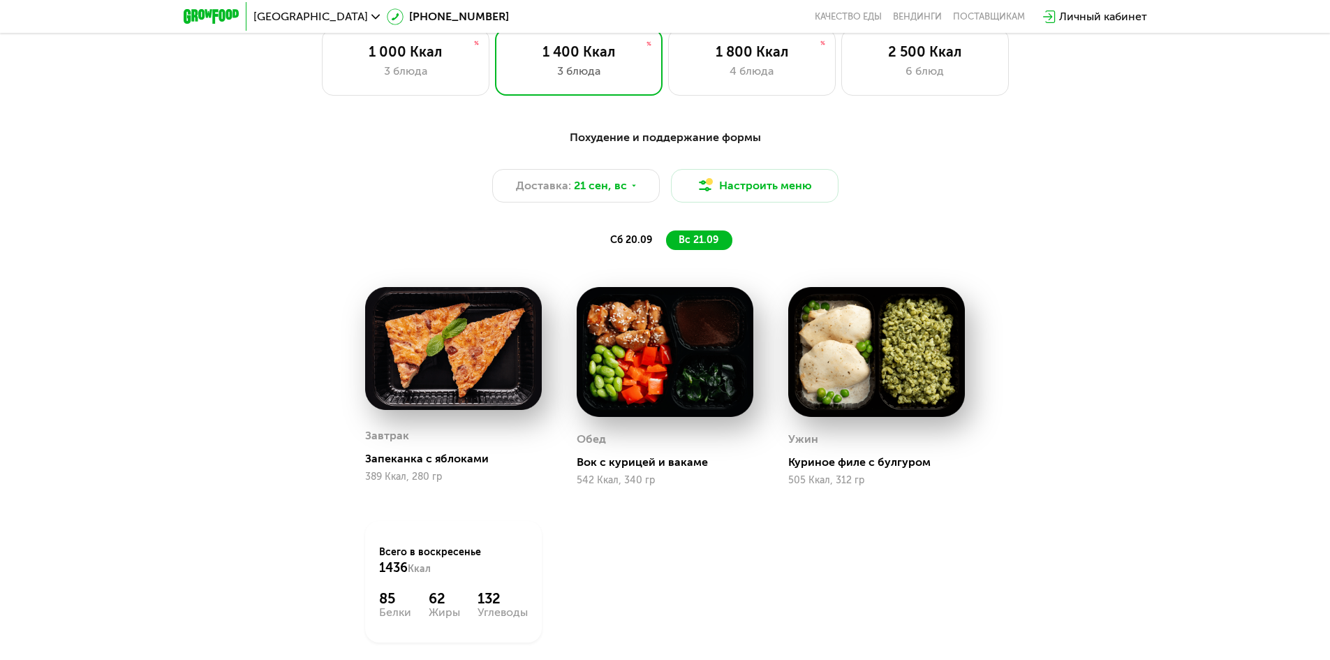
click at [635, 244] on span "сб 20.09" at bounding box center [631, 240] width 42 height 12
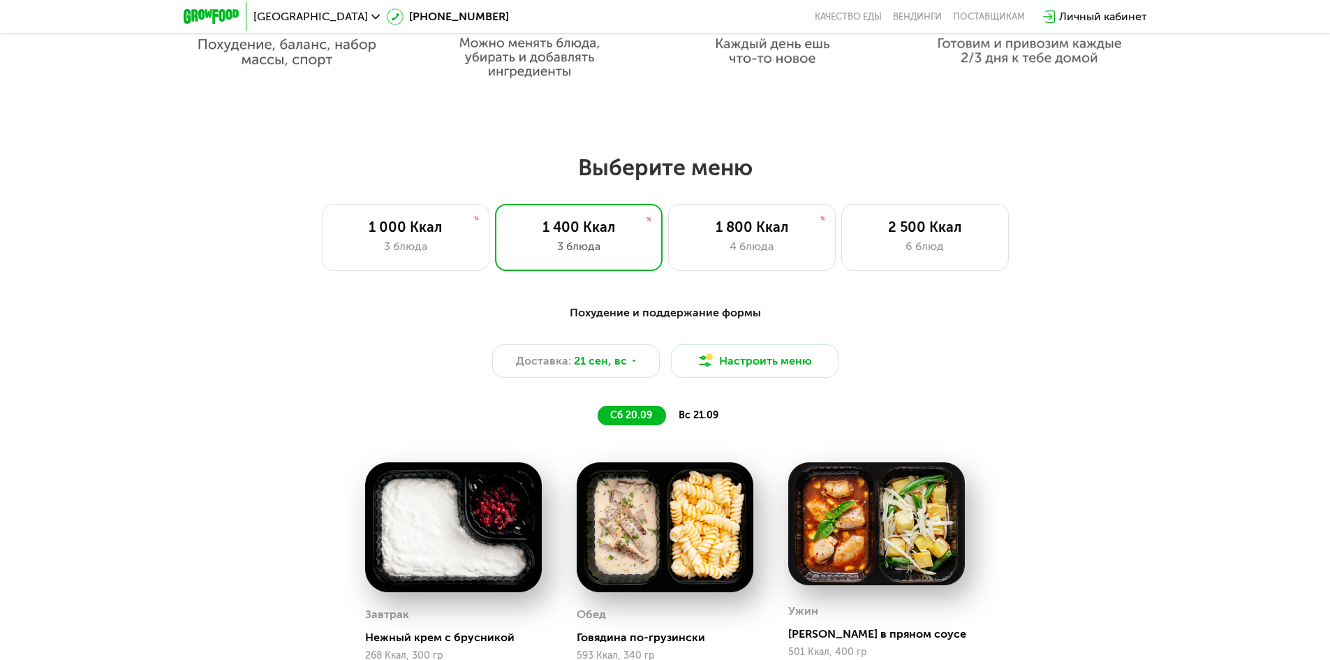
scroll to position [1058, 0]
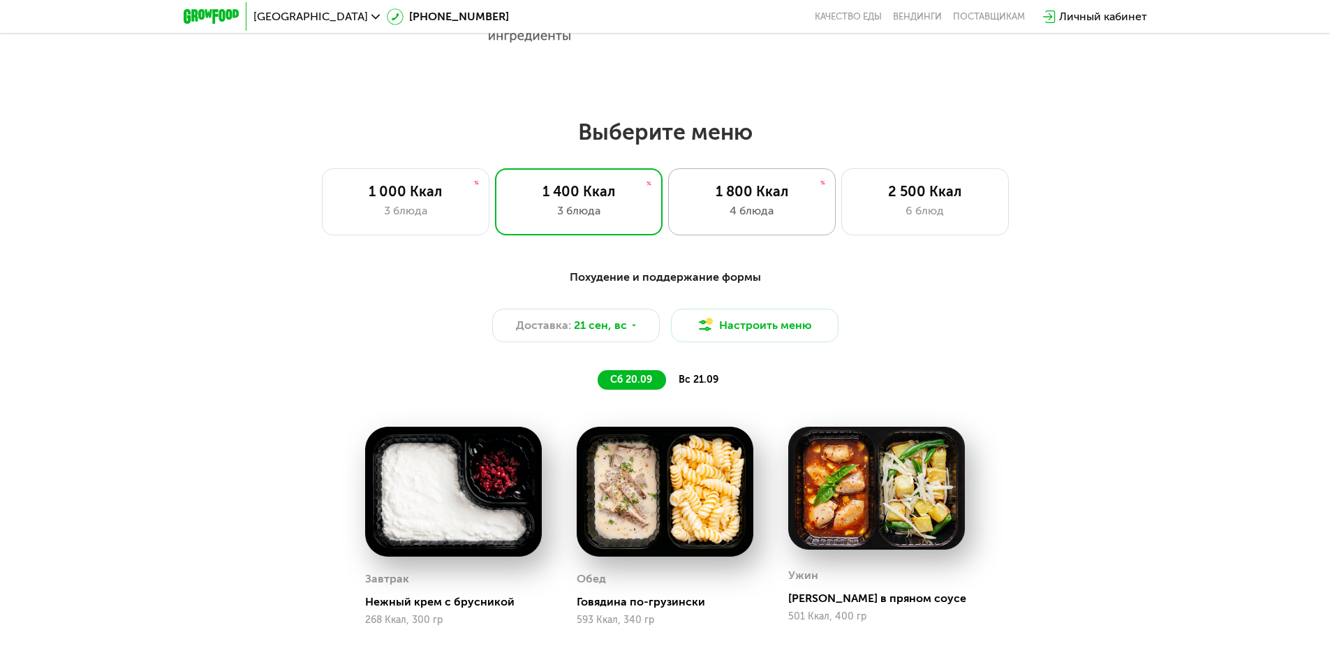
click at [748, 200] on div "1 800 Ккал" at bounding box center [752, 191] width 138 height 17
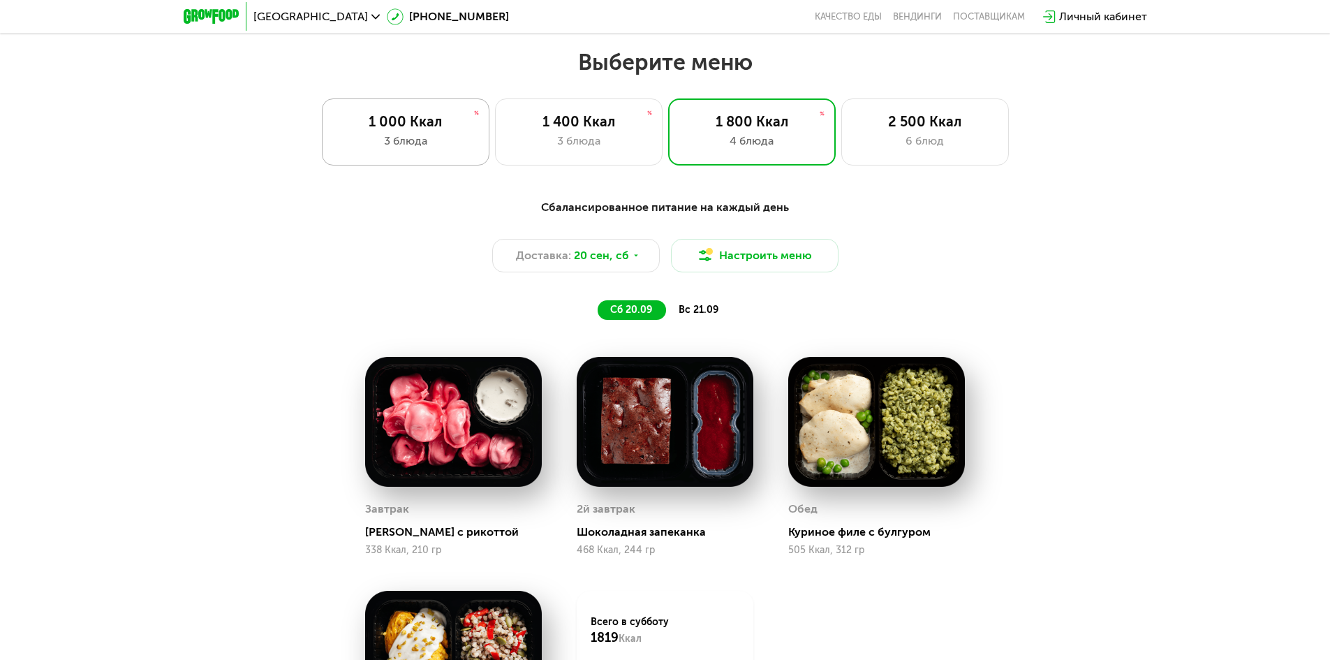
click at [455, 128] on div "1 000 Ккал" at bounding box center [406, 121] width 138 height 17
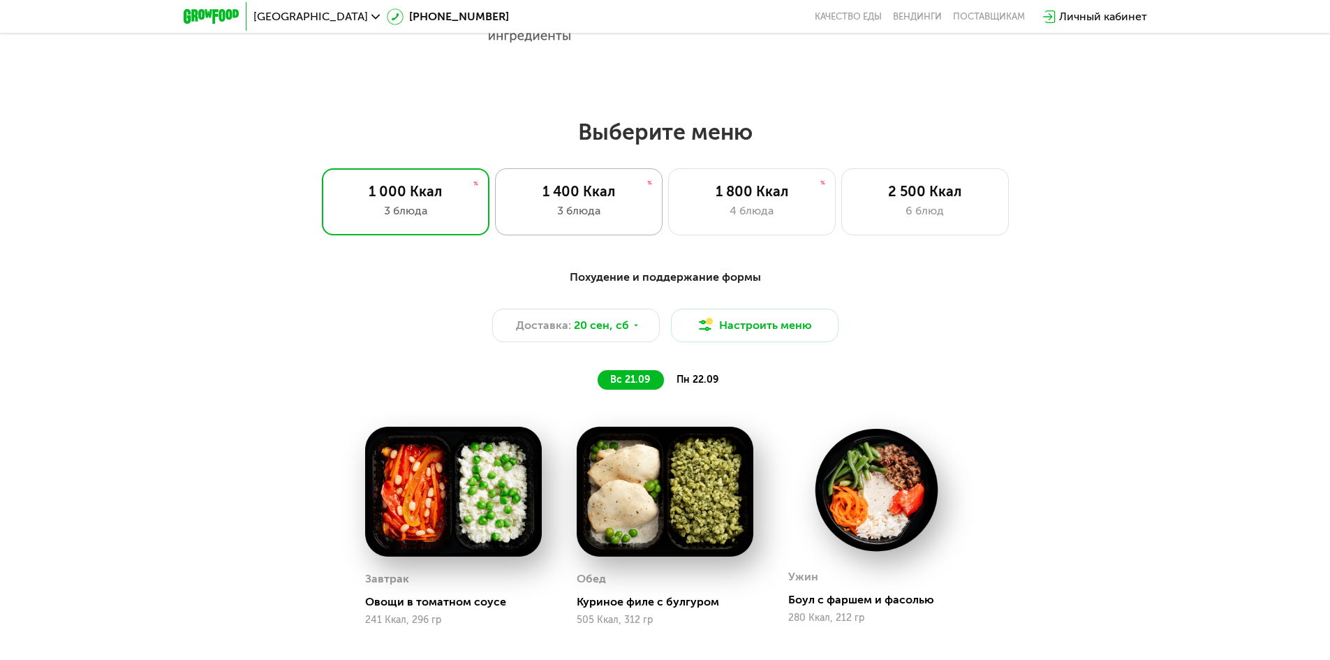
click at [574, 207] on div "3 блюда" at bounding box center [579, 210] width 138 height 17
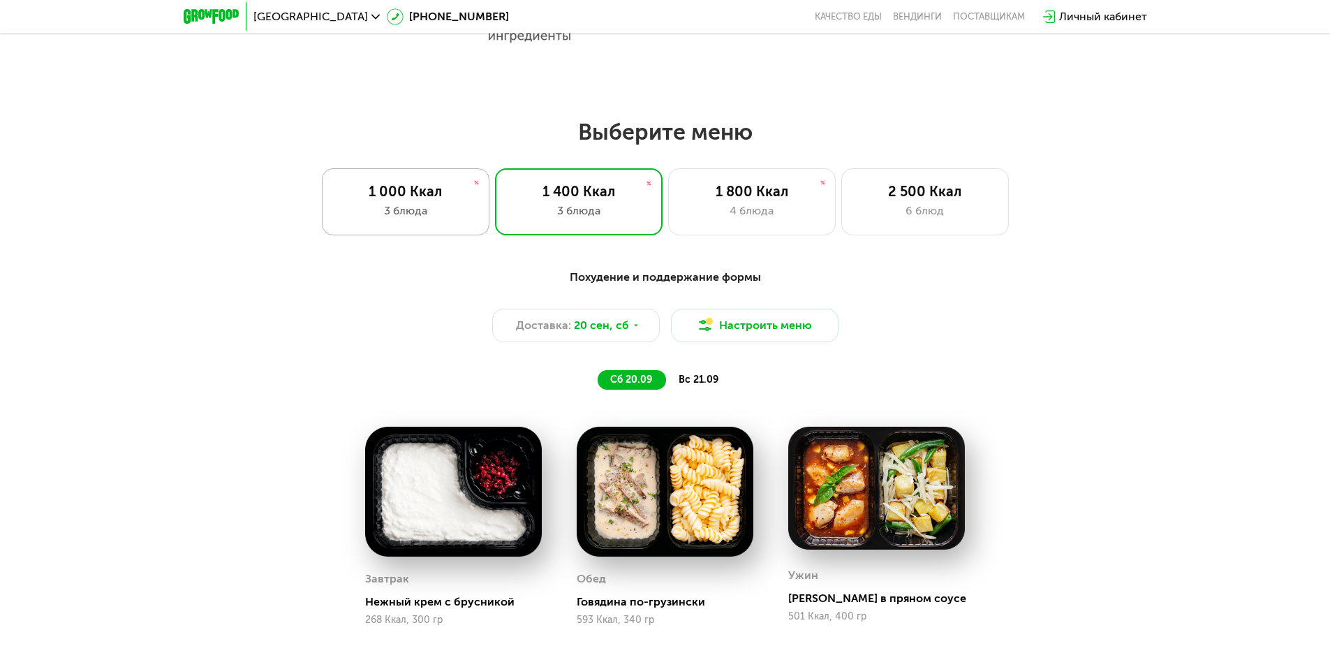
click at [483, 221] on div "1 000 Ккал 3 блюда" at bounding box center [406, 201] width 168 height 67
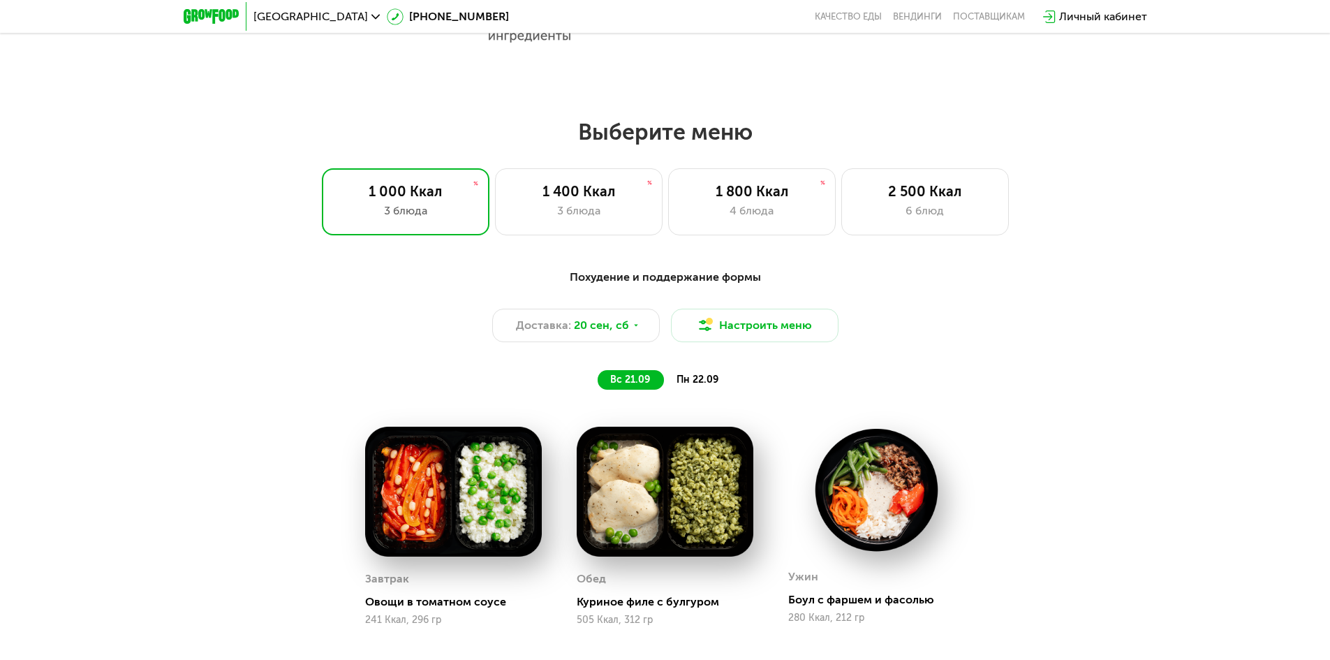
click at [697, 383] on span "пн 22.09" at bounding box center [698, 380] width 42 height 12
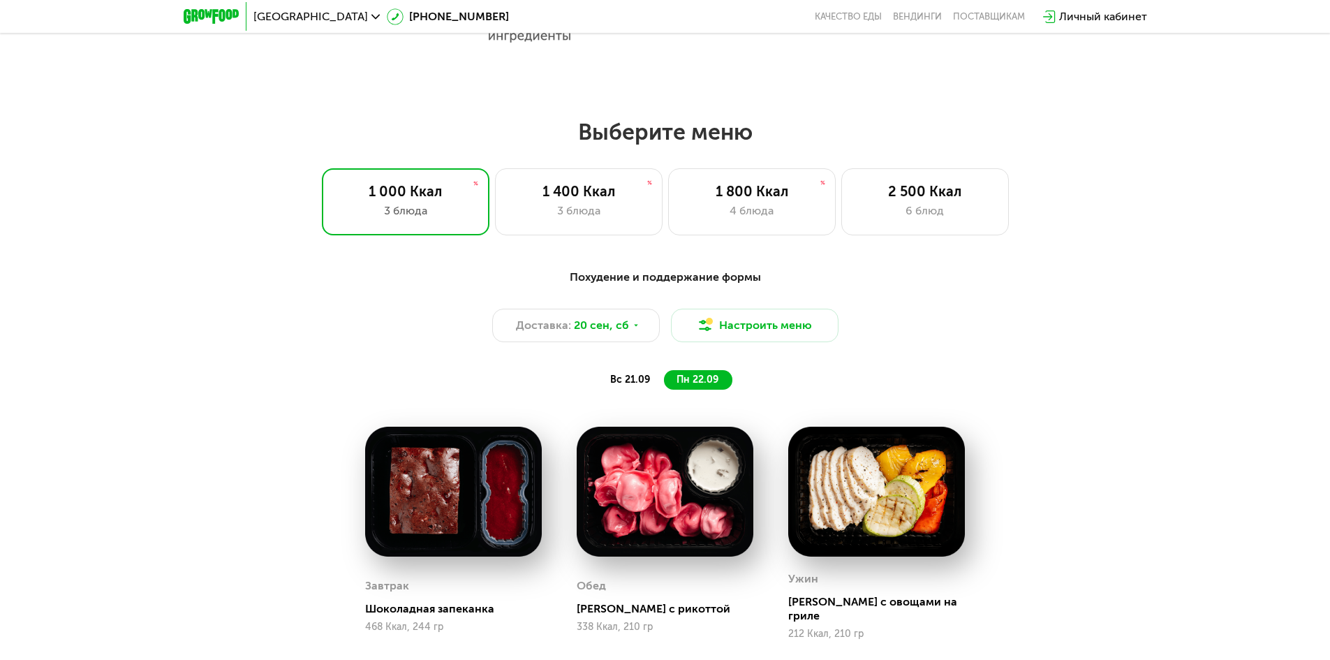
click at [648, 385] on span "вс 21.09" at bounding box center [630, 380] width 40 height 12
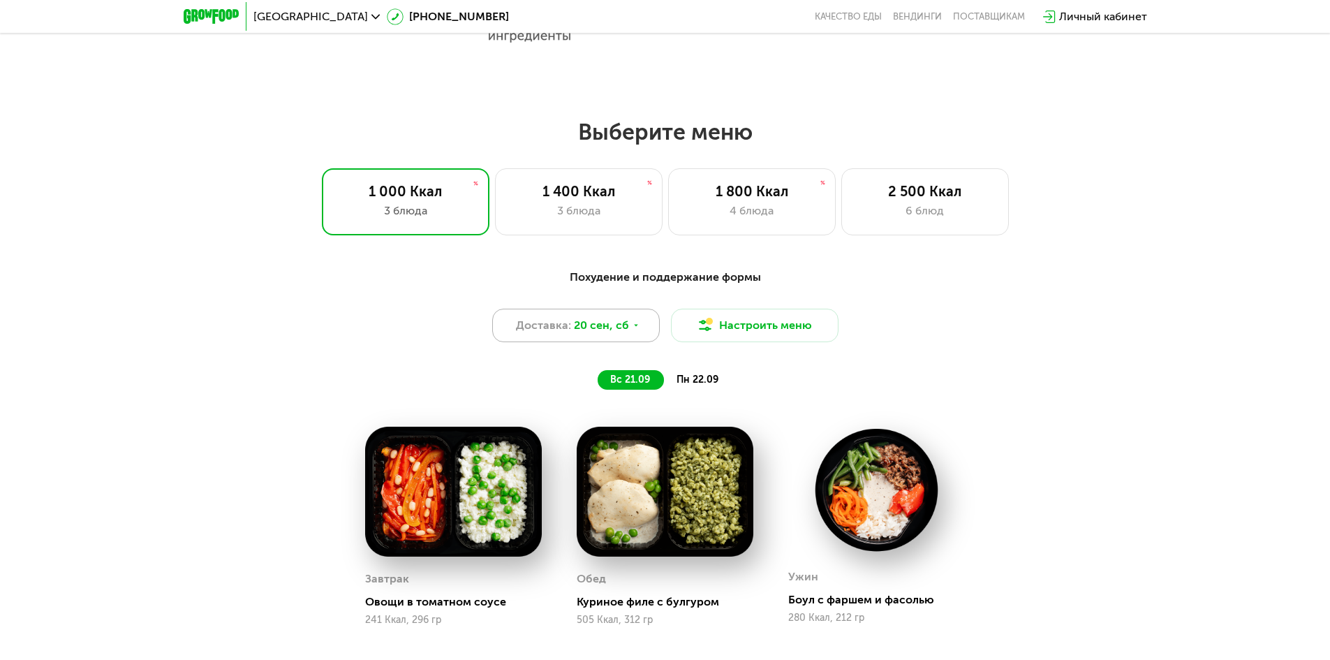
click at [634, 323] on div "Доставка: [DATE]" at bounding box center [576, 326] width 168 height 34
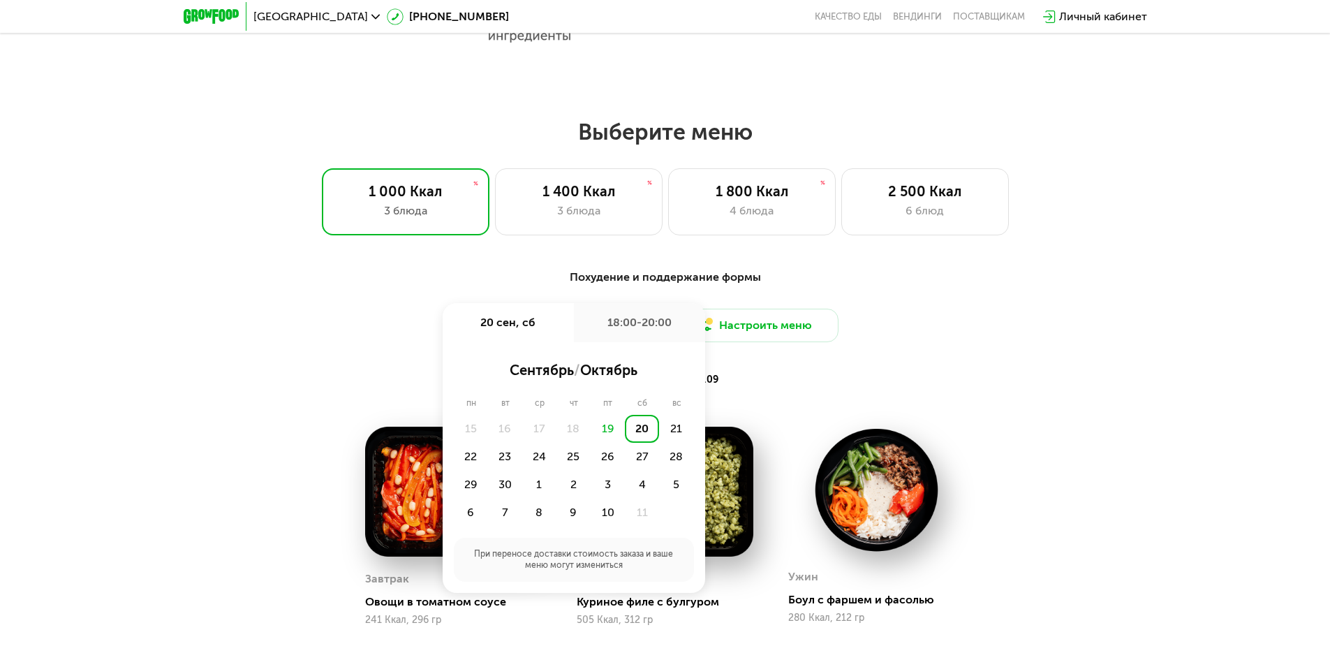
click at [781, 390] on div "вс 21.09 пн 22.09" at bounding box center [665, 380] width 579 height 20
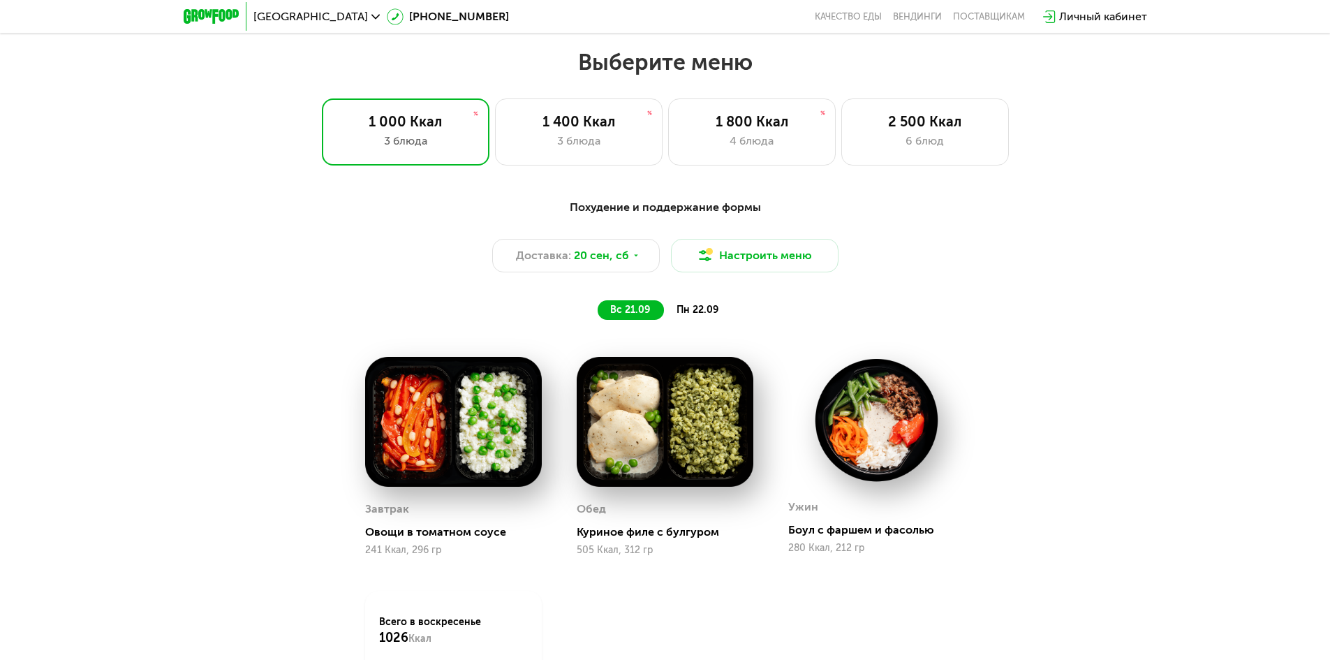
scroll to position [1477, 0]
click at [687, 307] on div "пн 22.09" at bounding box center [698, 310] width 68 height 20
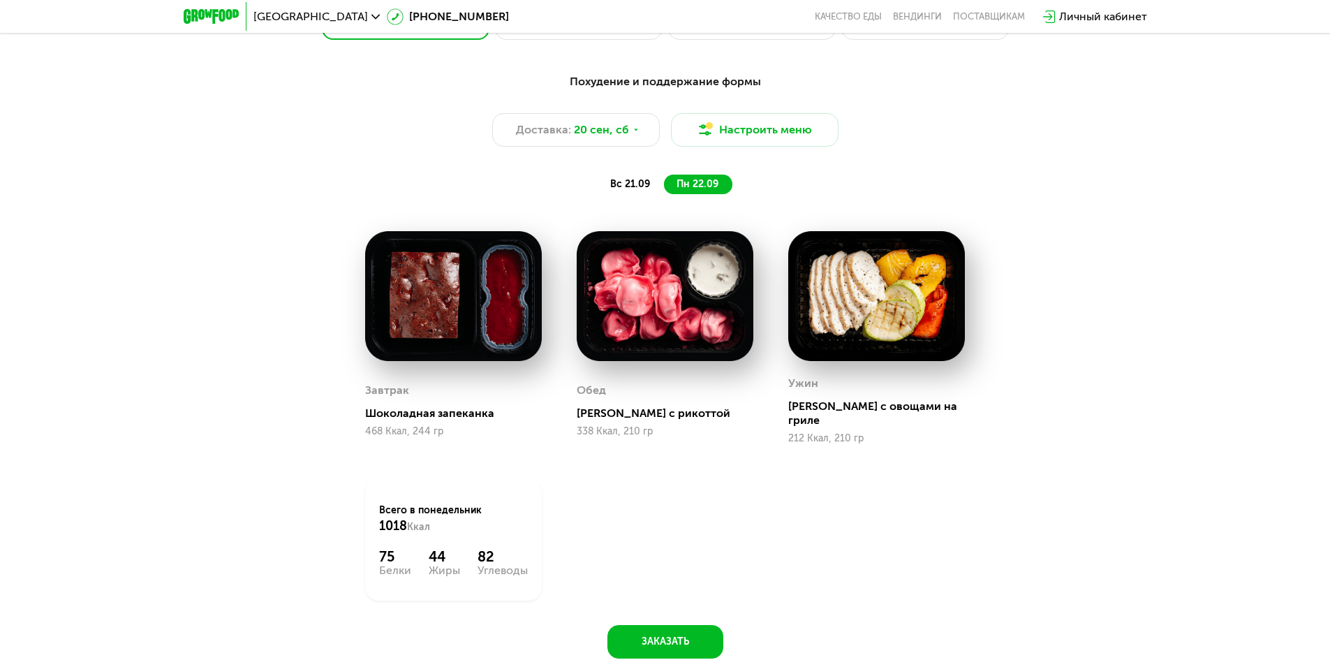
scroll to position [1268, 0]
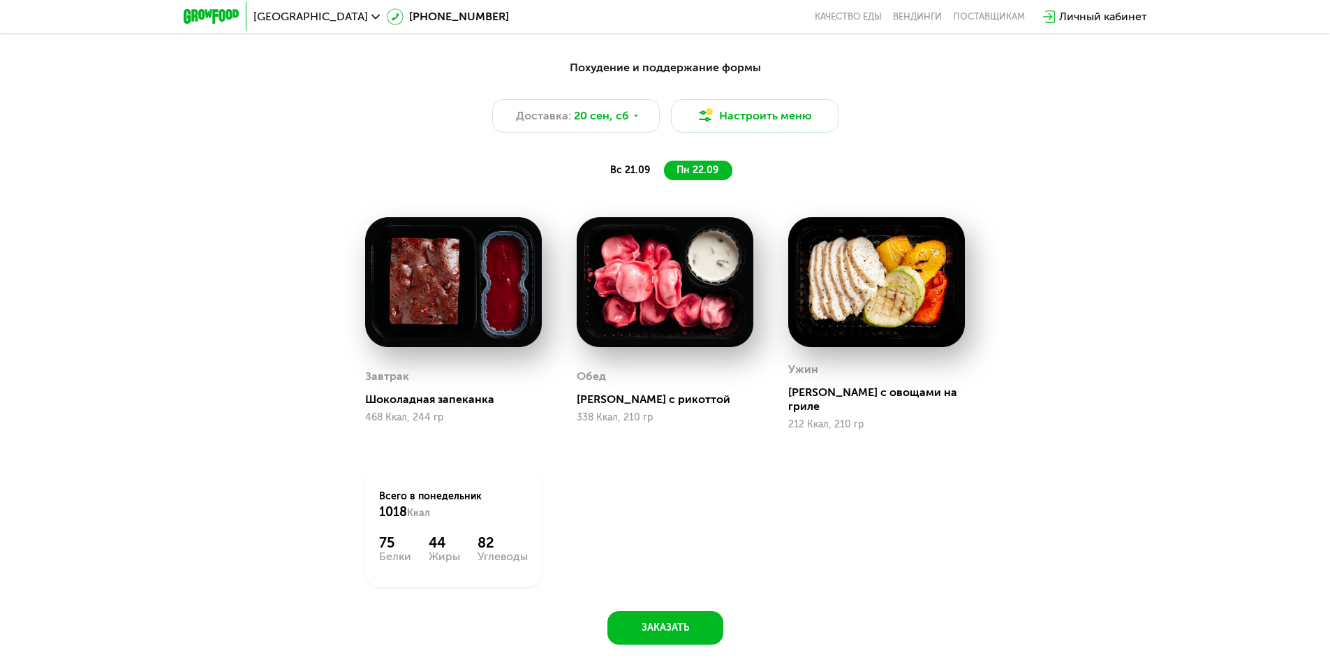
click at [637, 174] on span "вс 21.09" at bounding box center [630, 170] width 40 height 12
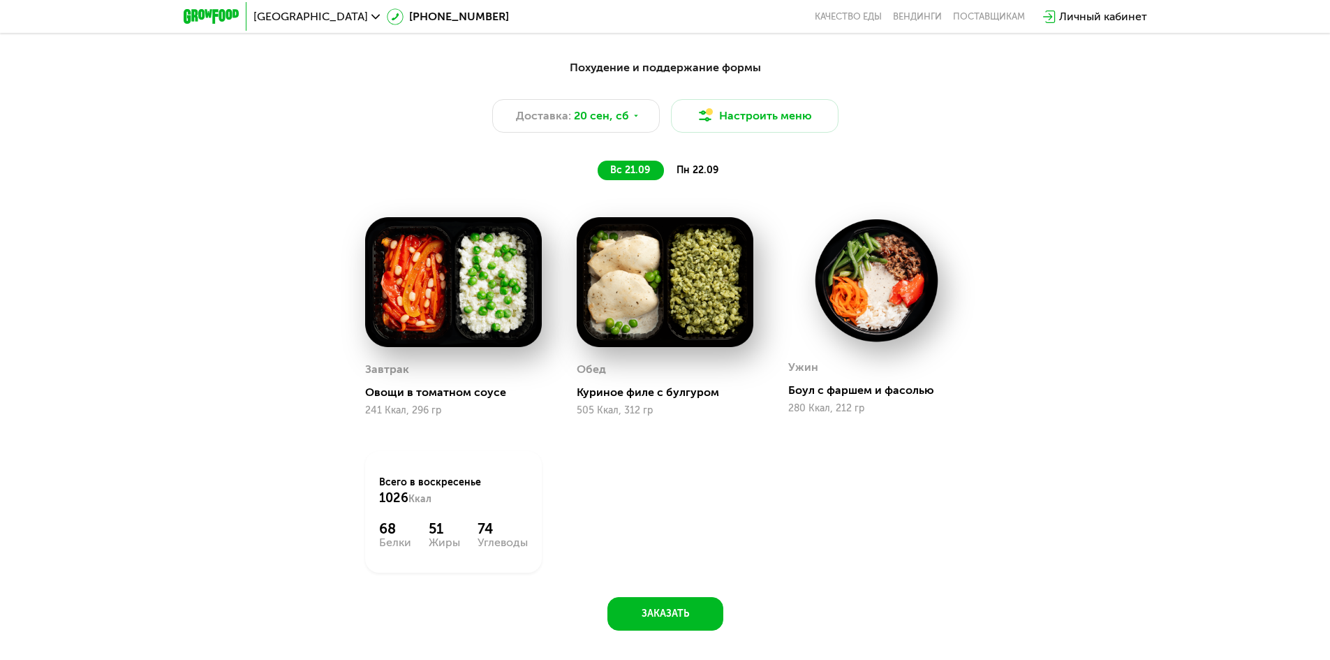
click at [700, 168] on span "пн 22.09" at bounding box center [698, 170] width 42 height 12
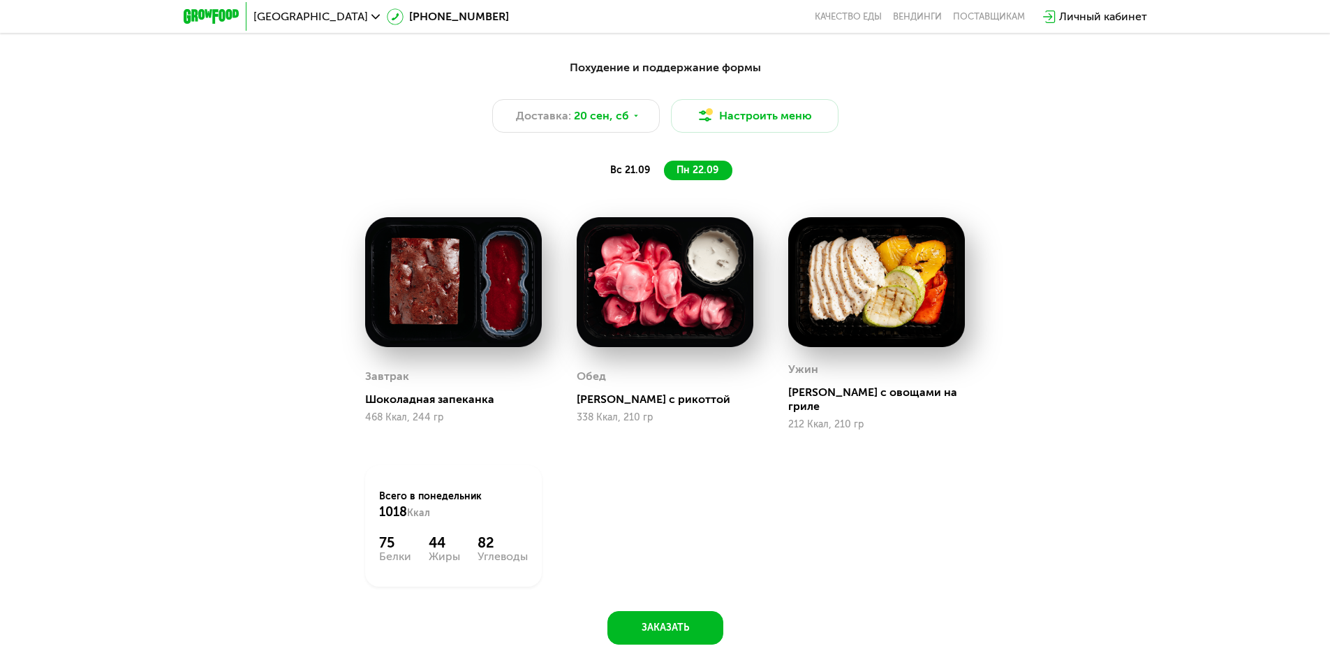
click at [628, 174] on span "вс 21.09" at bounding box center [630, 170] width 40 height 12
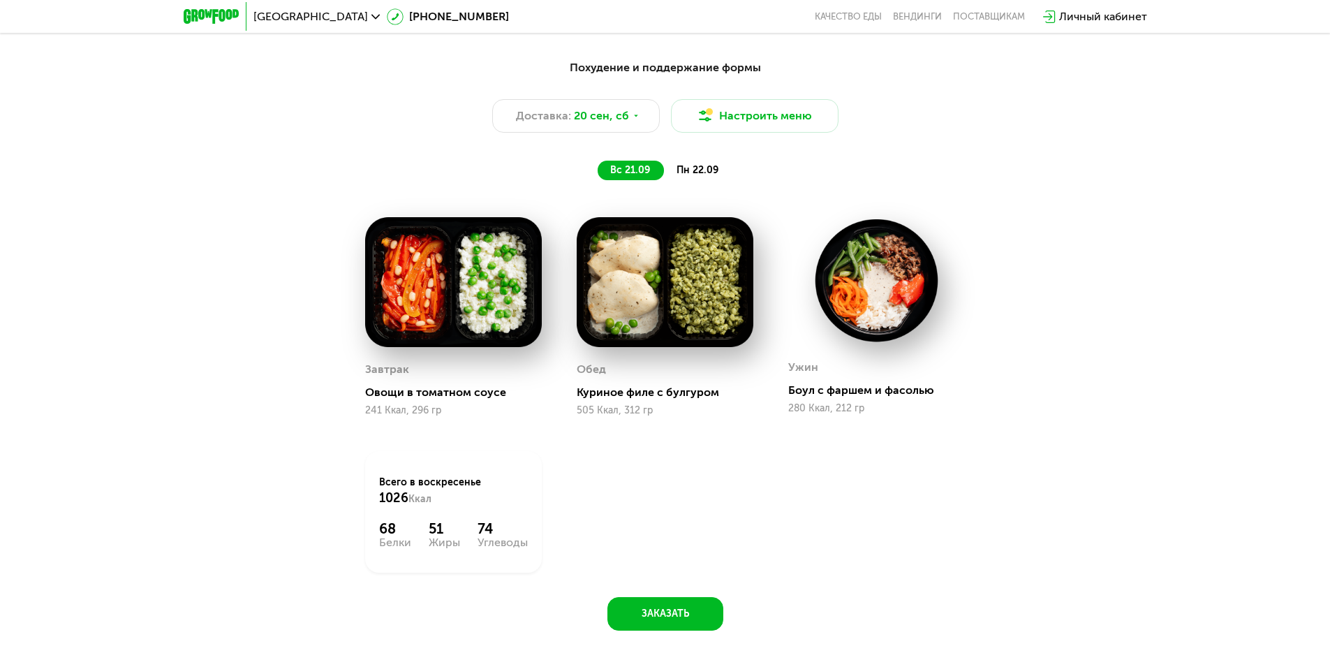
click at [686, 176] on span "пн 22.09" at bounding box center [698, 170] width 42 height 12
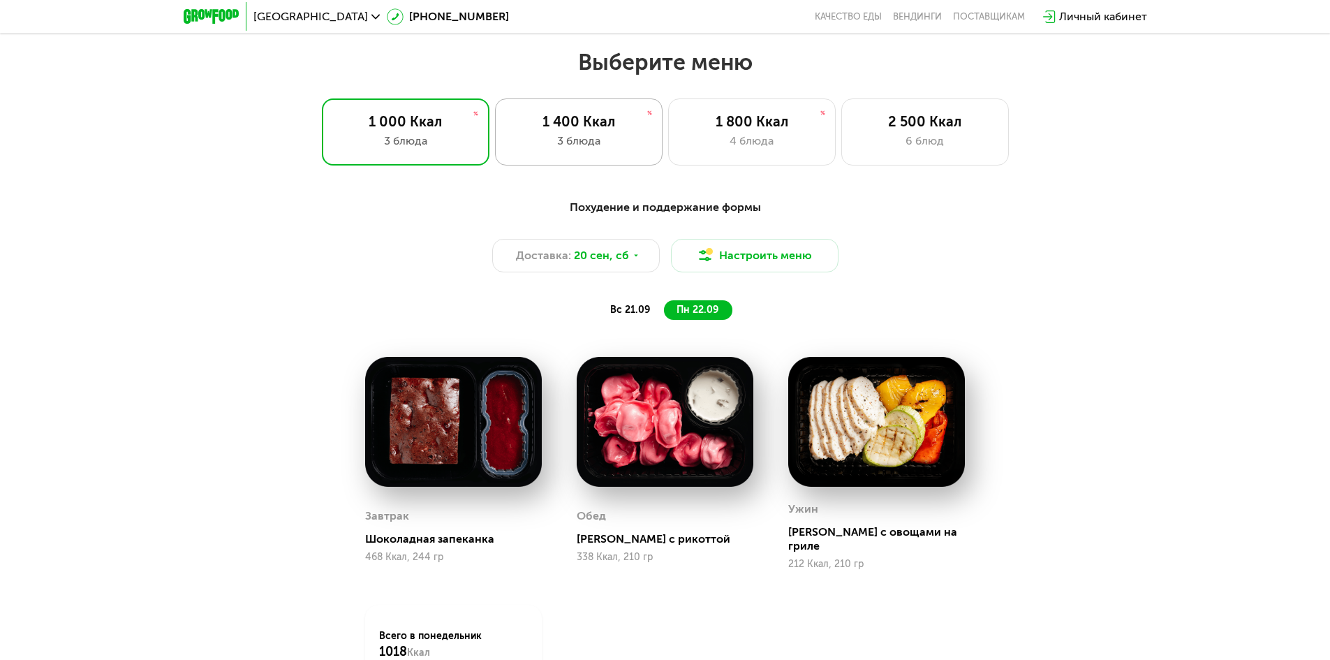
click at [623, 139] on div "3 блюда" at bounding box center [579, 141] width 138 height 17
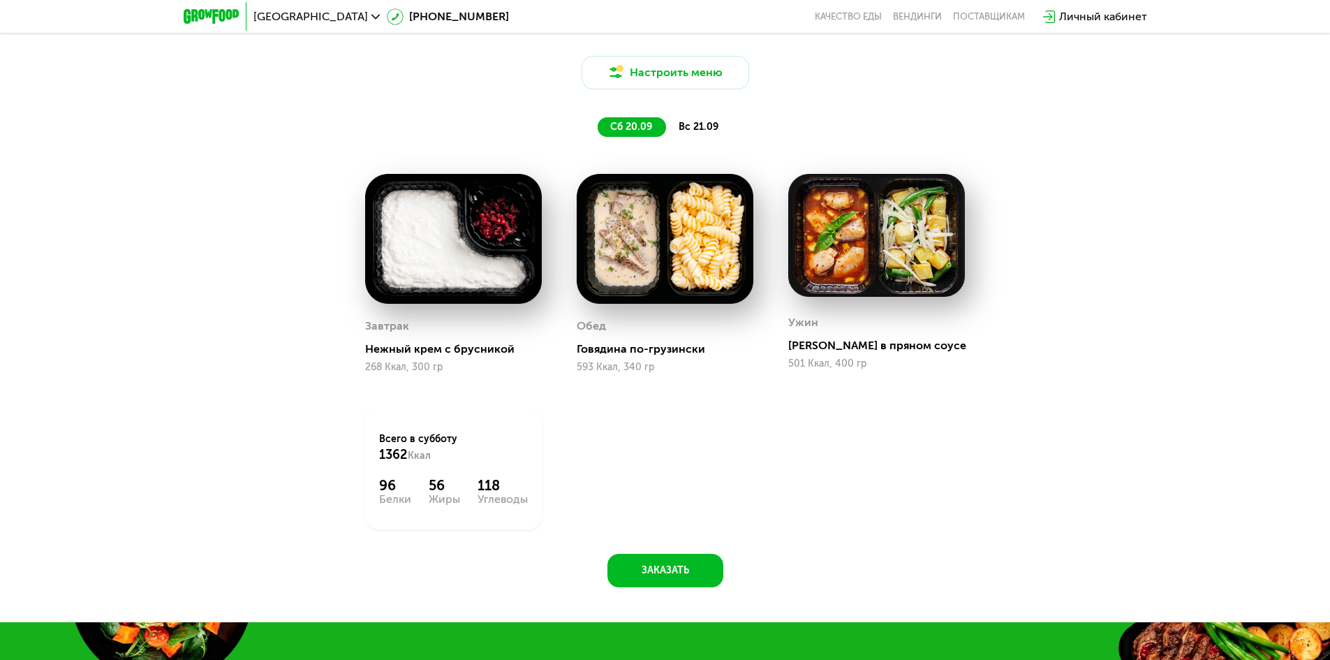
scroll to position [1338, 0]
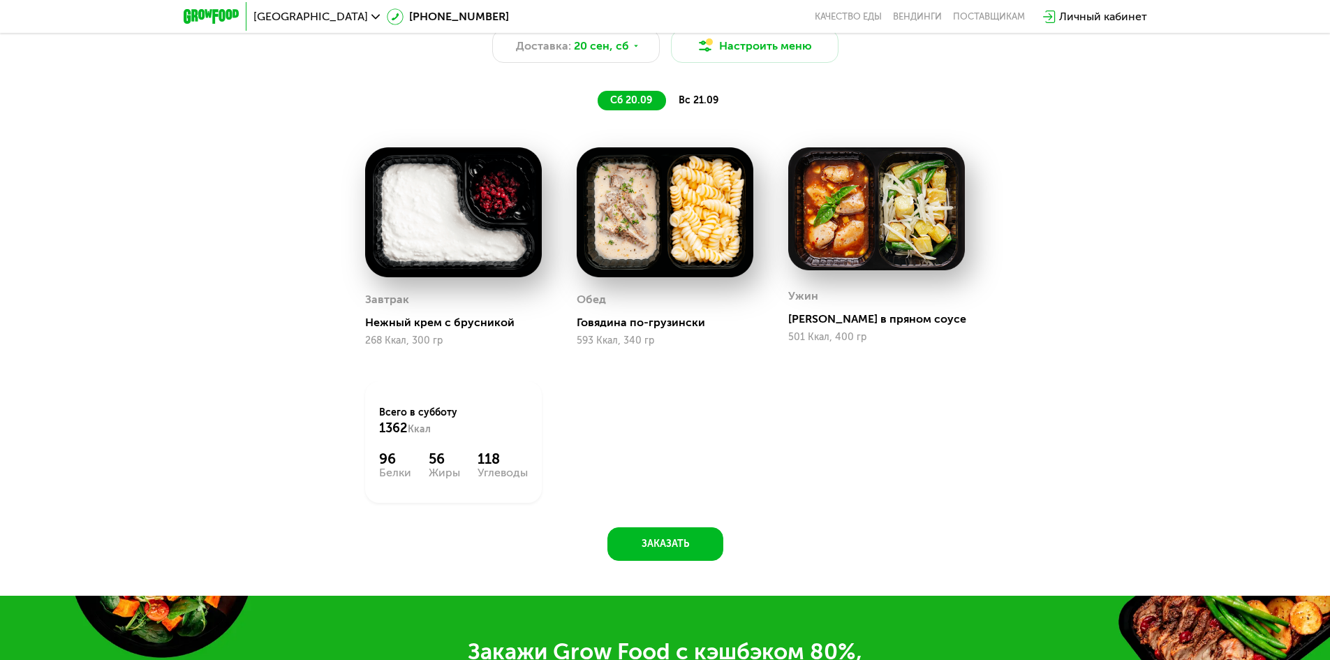
click at [714, 106] on span "вс 21.09" at bounding box center [699, 100] width 40 height 12
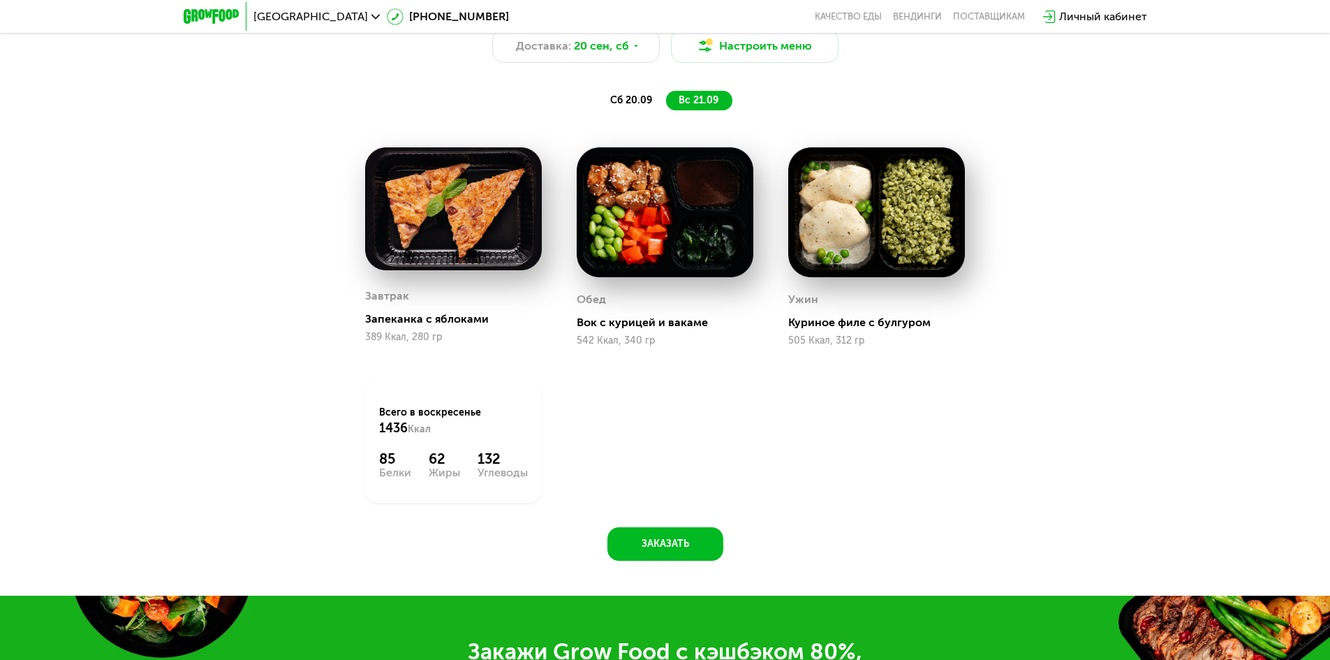
click at [639, 115] on div "Похудение и поддержание формы Доставка: [DATE] Настроить меню сб 20.09 вс 21.09" at bounding box center [665, 50] width 843 height 138
click at [646, 106] on span "сб 20.09" at bounding box center [631, 100] width 42 height 12
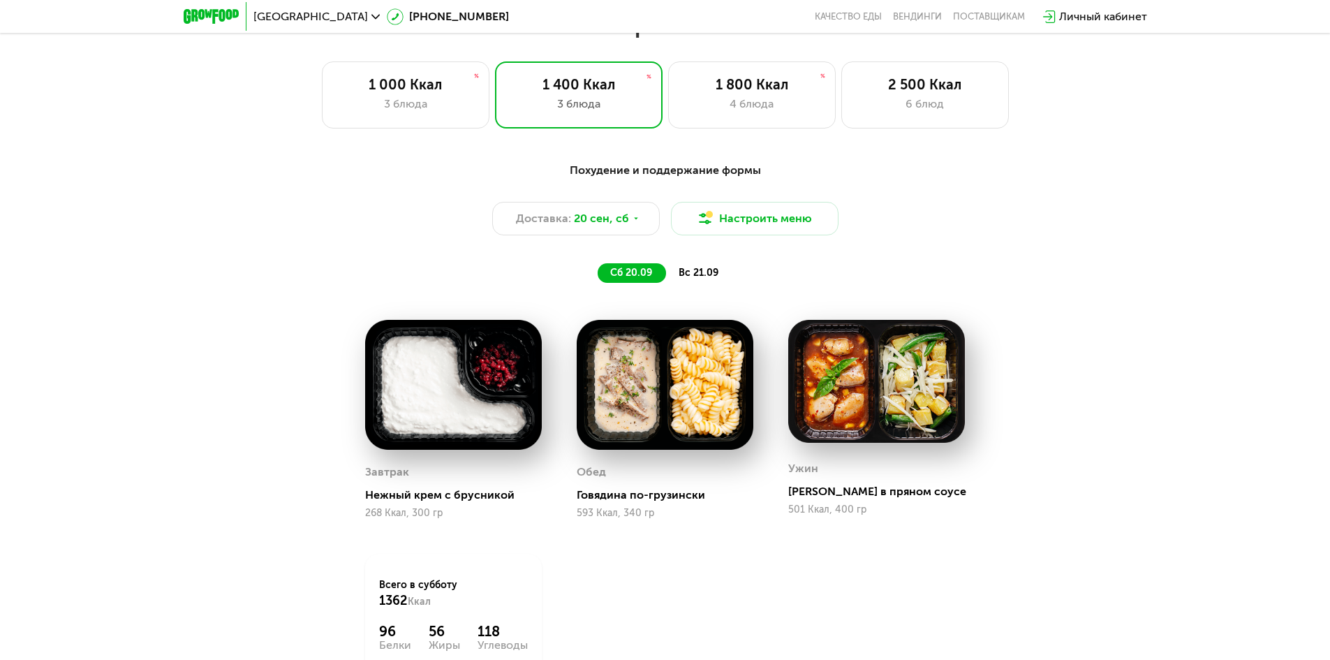
scroll to position [1128, 0]
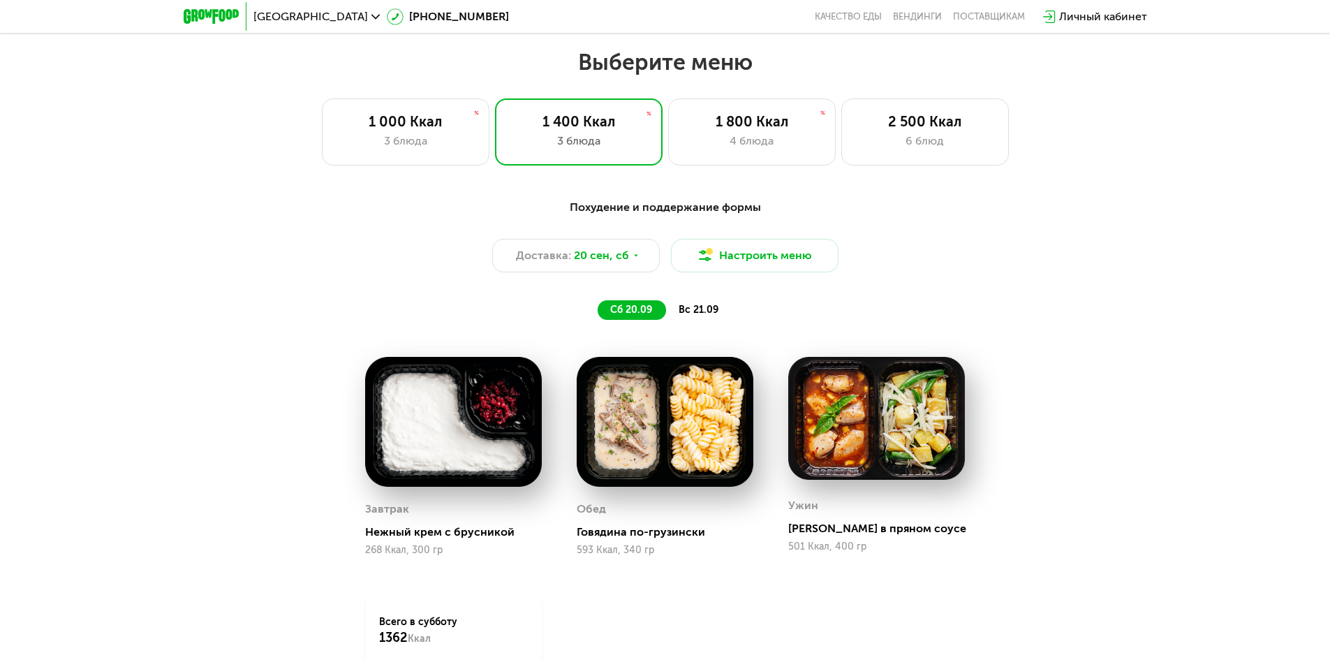
click at [697, 306] on div "вс 21.09" at bounding box center [699, 310] width 66 height 20
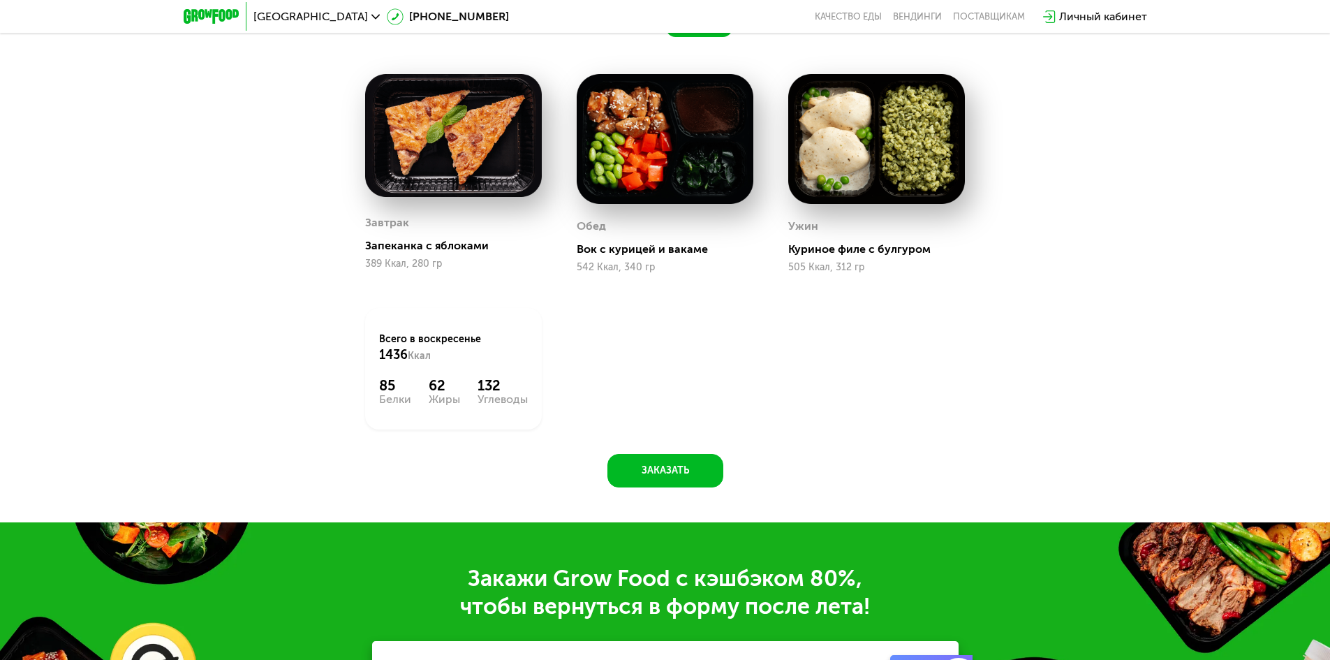
scroll to position [1408, 0]
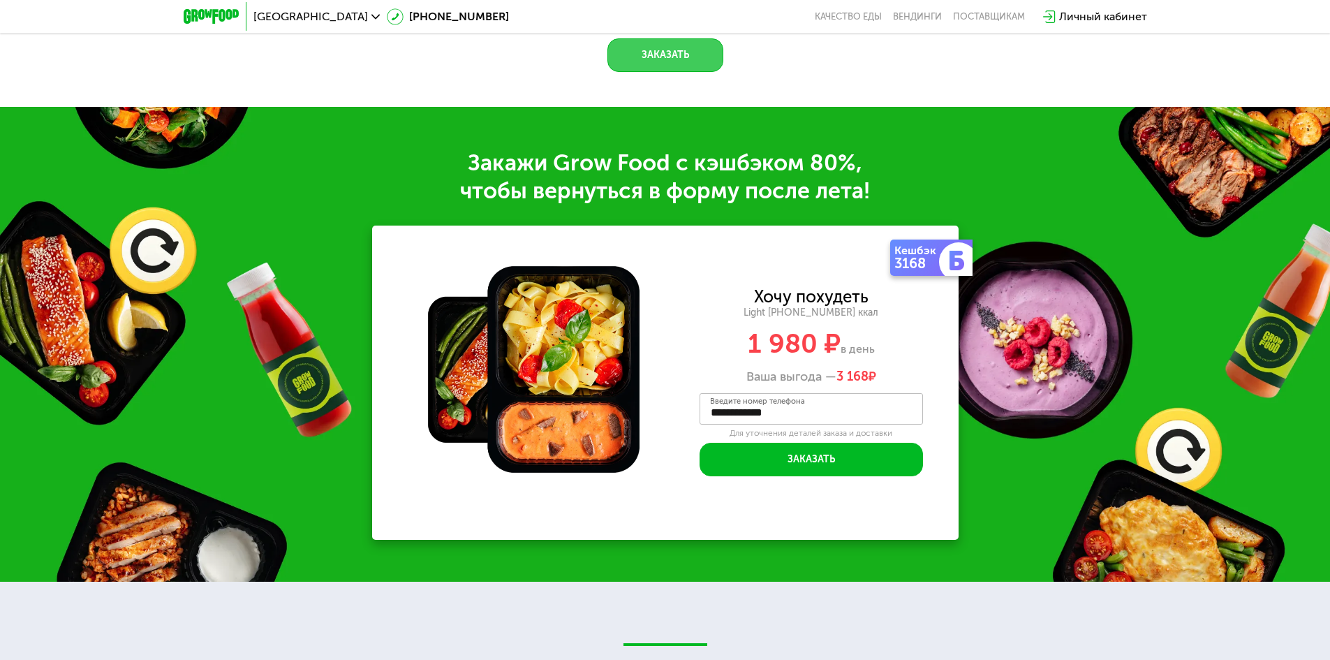
click at [666, 52] on button "Заказать" at bounding box center [665, 55] width 116 height 34
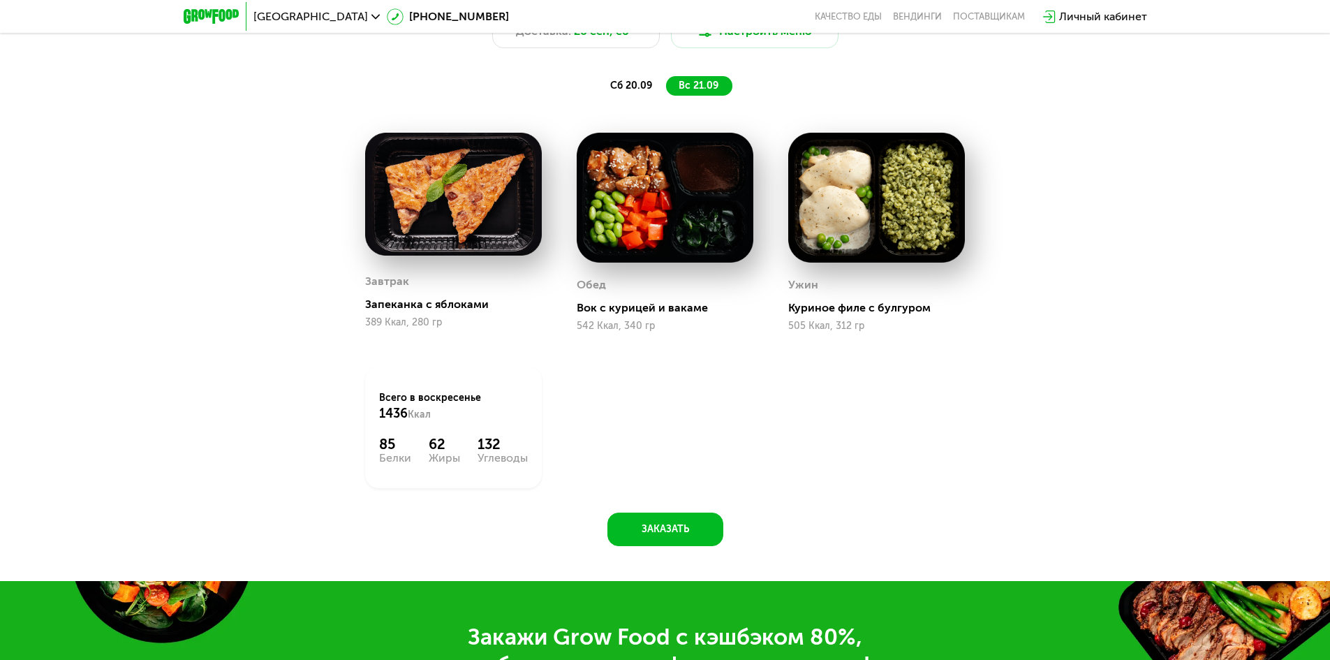
scroll to position [1799, 0]
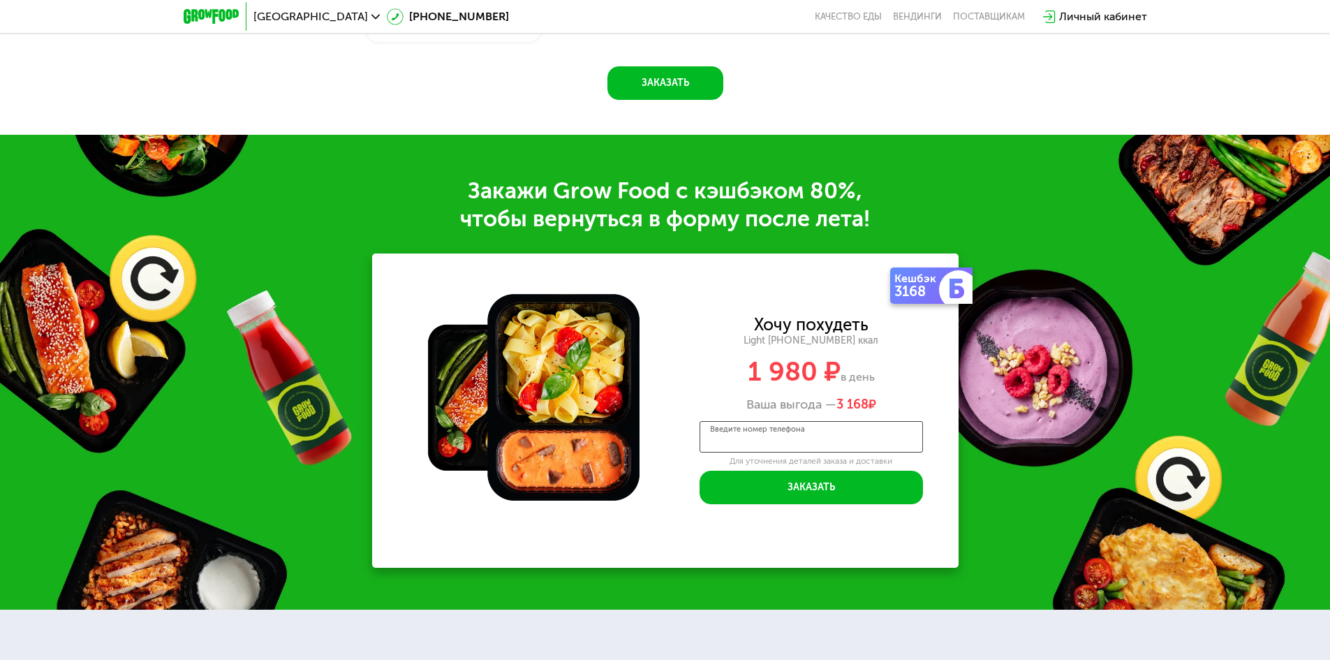
click at [799, 452] on input "Введите номер телефона" at bounding box center [811, 436] width 223 height 31
click at [882, 488] on button "Заказать" at bounding box center [811, 488] width 223 height 34
click at [832, 438] on input "**********" at bounding box center [811, 436] width 223 height 31
type input "**********"
click at [864, 487] on button "Заказать" at bounding box center [811, 488] width 223 height 34
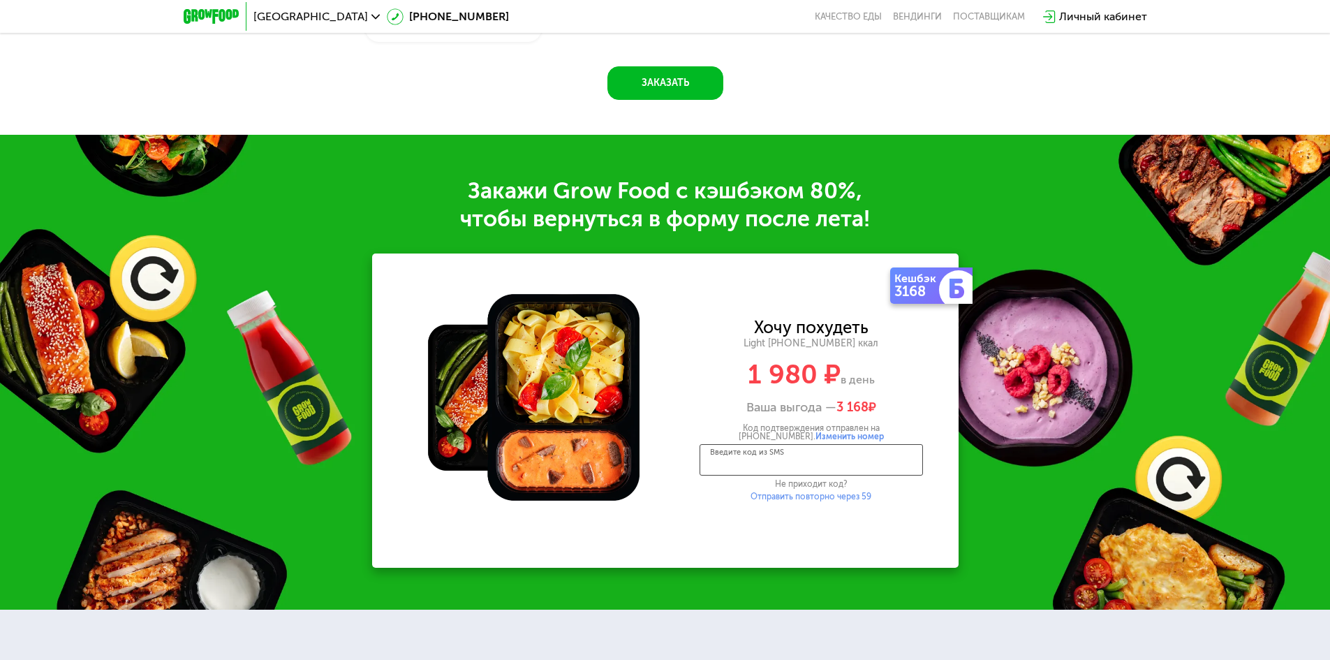
click at [871, 464] on input "Введите код из SMS" at bounding box center [811, 459] width 223 height 31
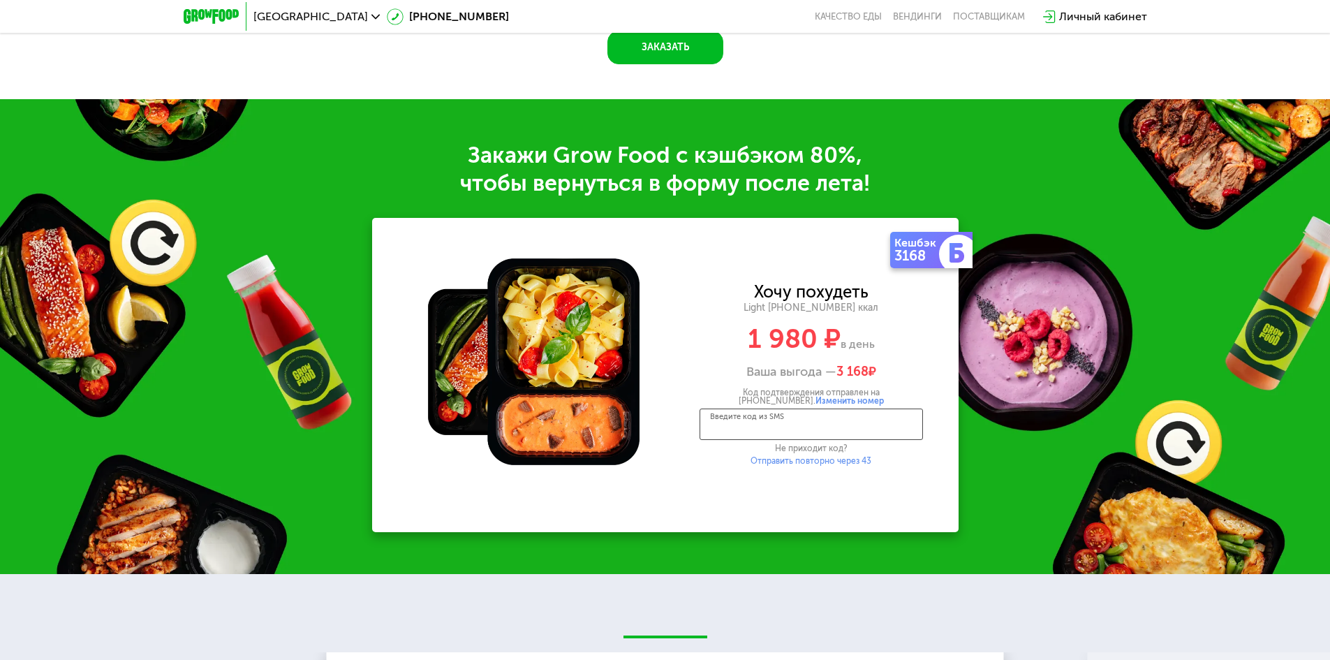
scroll to position [1868, 0]
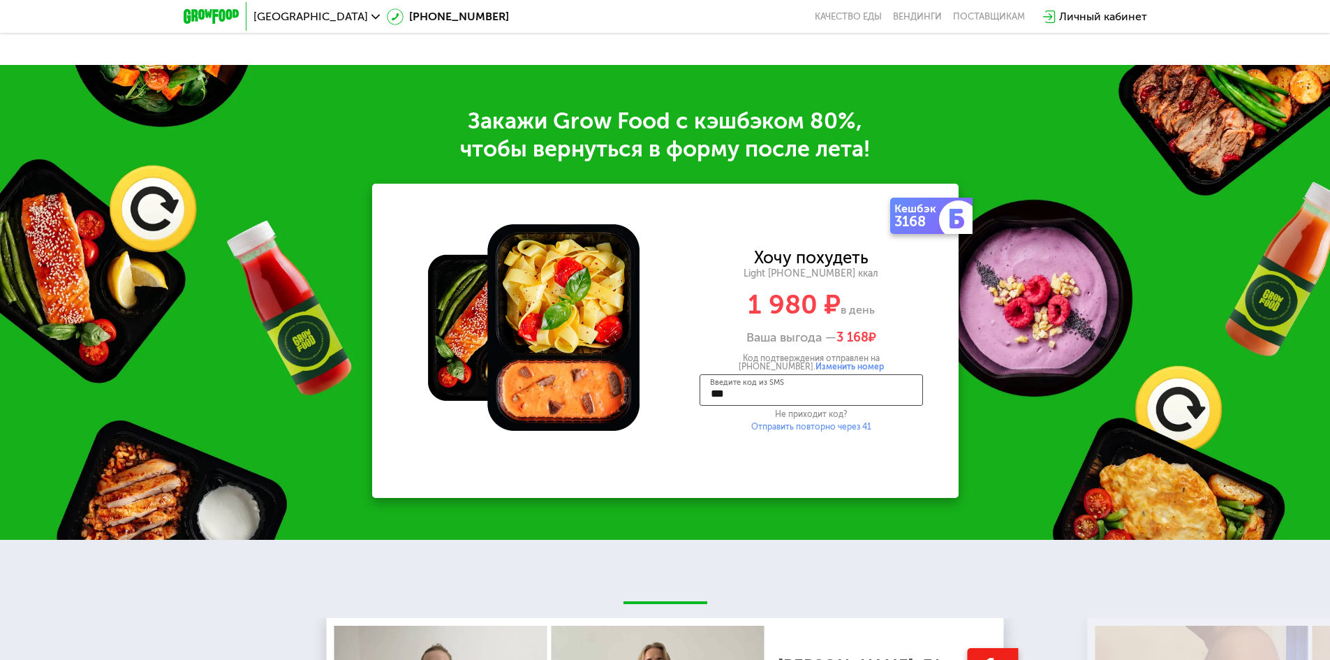
type input "****"
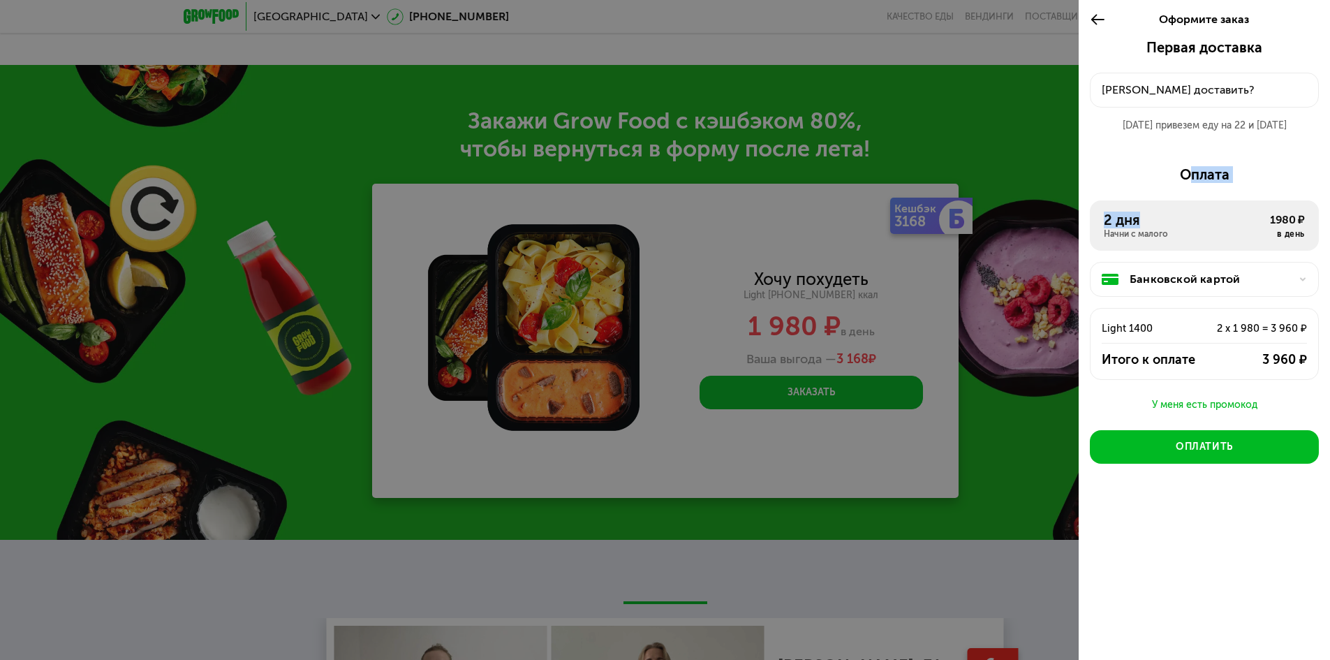
drag, startPoint x: 1171, startPoint y: 224, endPoint x: 1164, endPoint y: 172, distance: 52.8
click at [1164, 171] on div "Оплата 2 дня Начни с малого 1980 ₽ в день Банковской картой Light 1400 2 x 1 98…" at bounding box center [1204, 281] width 229 height 230
click at [1156, 171] on div "Оплата" at bounding box center [1204, 174] width 229 height 17
click at [1179, 217] on div "2 дня" at bounding box center [1187, 220] width 166 height 17
click at [1170, 168] on div "Оплата" at bounding box center [1204, 174] width 229 height 17
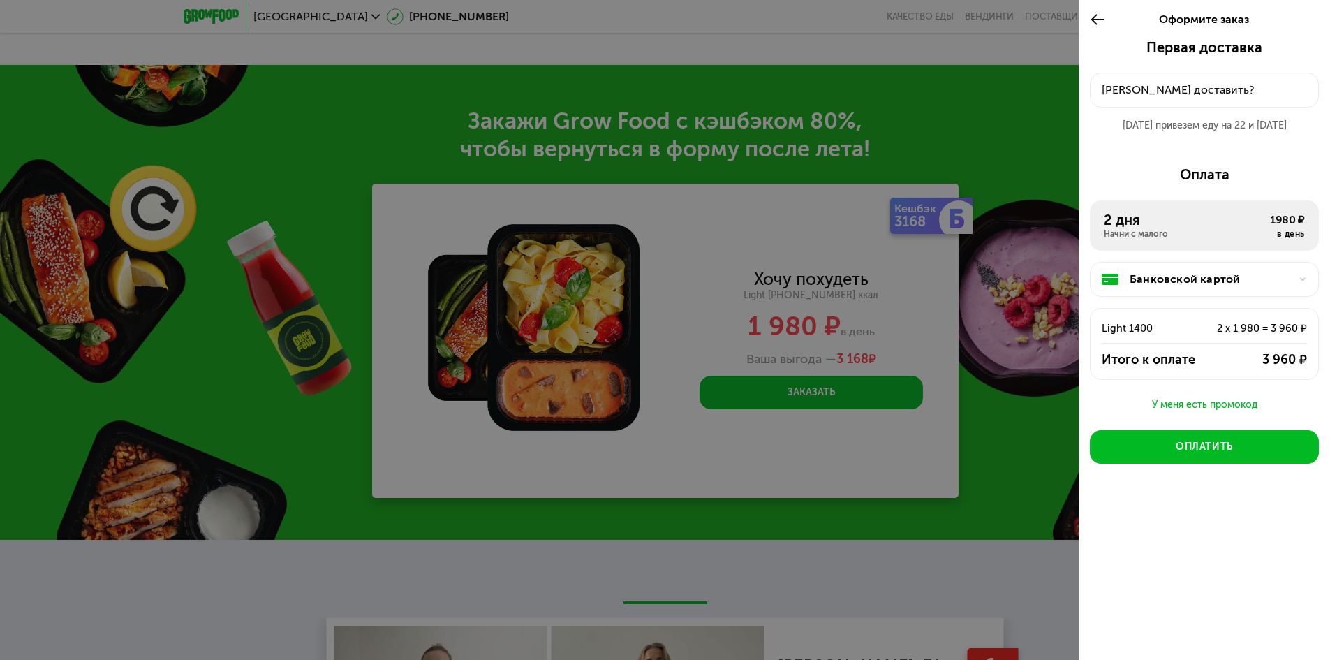
click at [1209, 90] on div "[PERSON_NAME] доставить?" at bounding box center [1204, 90] width 205 height 17
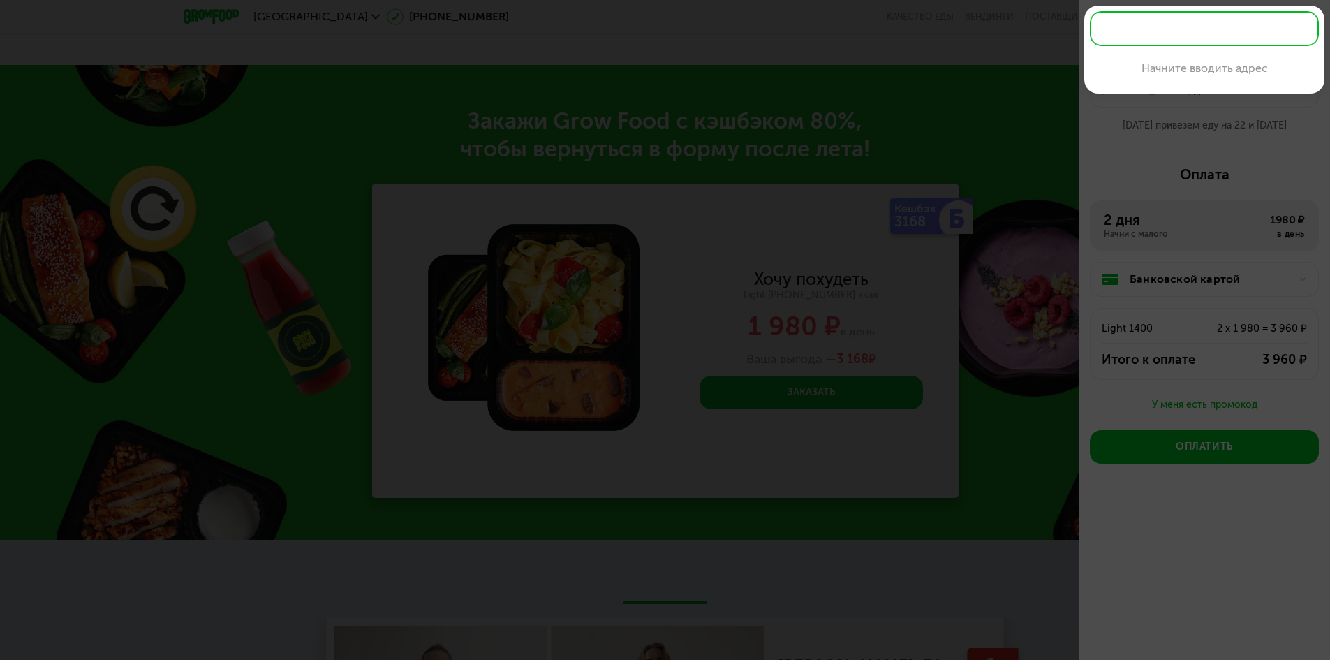
click at [1158, 169] on div at bounding box center [665, 330] width 1330 height 660
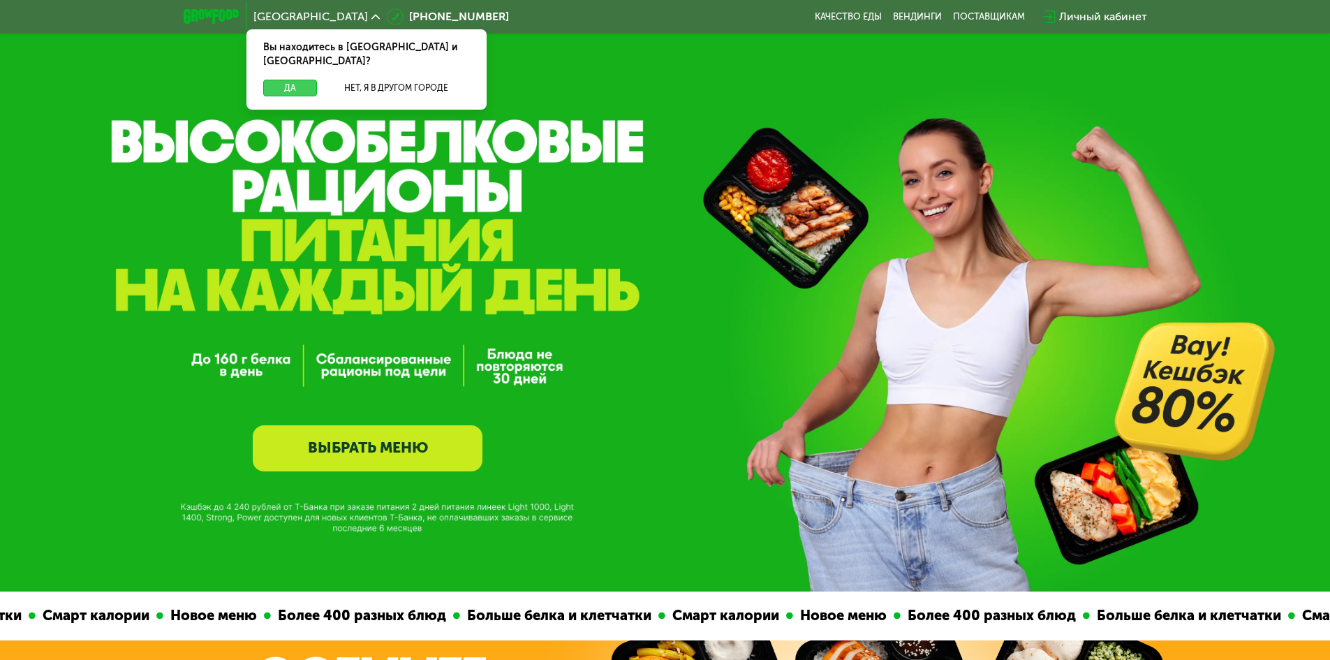
click at [282, 80] on button "Да" at bounding box center [290, 88] width 54 height 17
